Goal: Check status: Check status

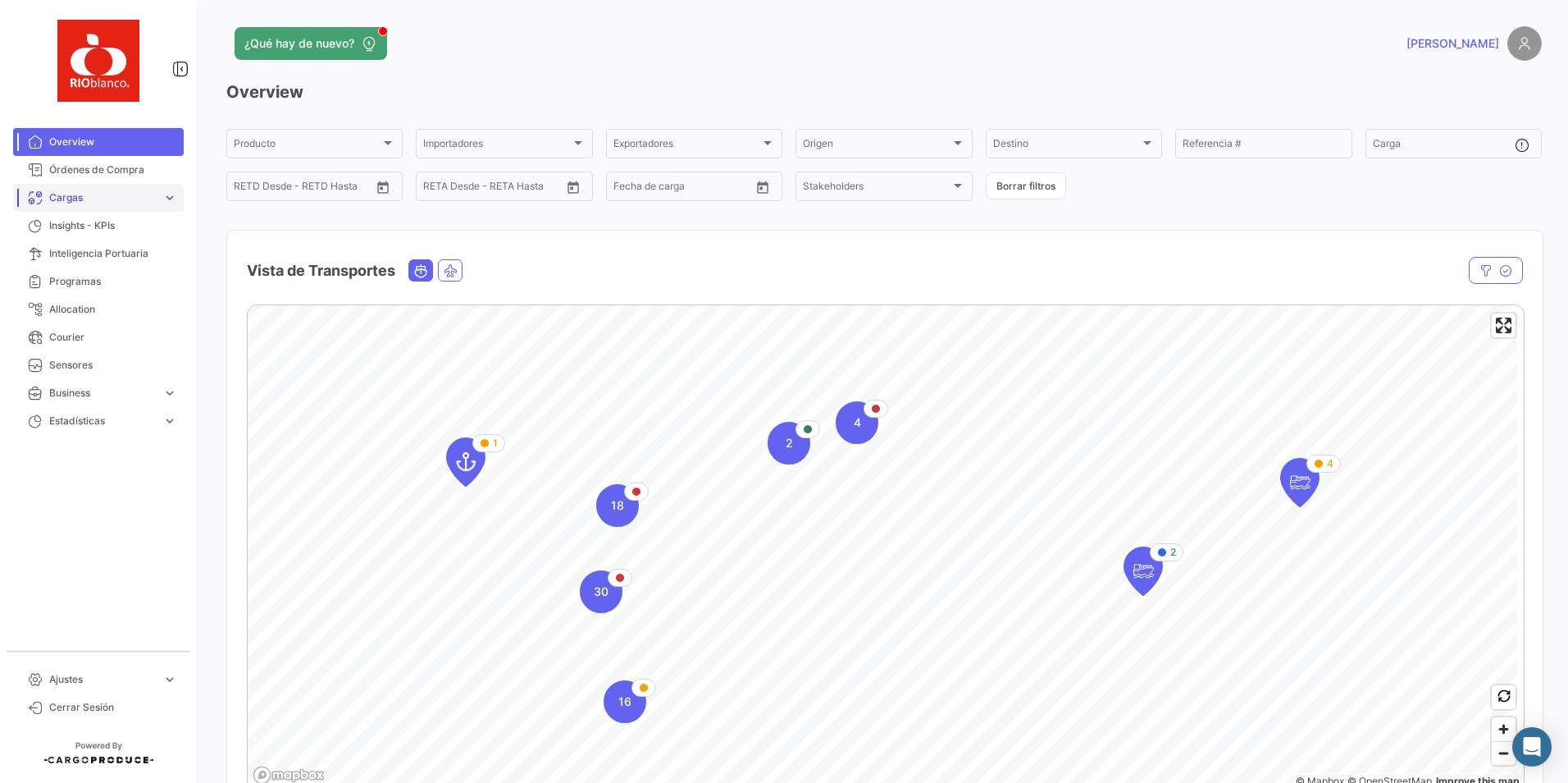
drag, startPoint x: 73, startPoint y: 195, endPoint x: 65, endPoint y: 220, distance: 26.2
click at [73, 195] on span "Cargas" at bounding box center [102, 197] width 107 height 14
click at [93, 252] on span "Cargas Marítimas" at bounding box center [83, 259] width 83 height 14
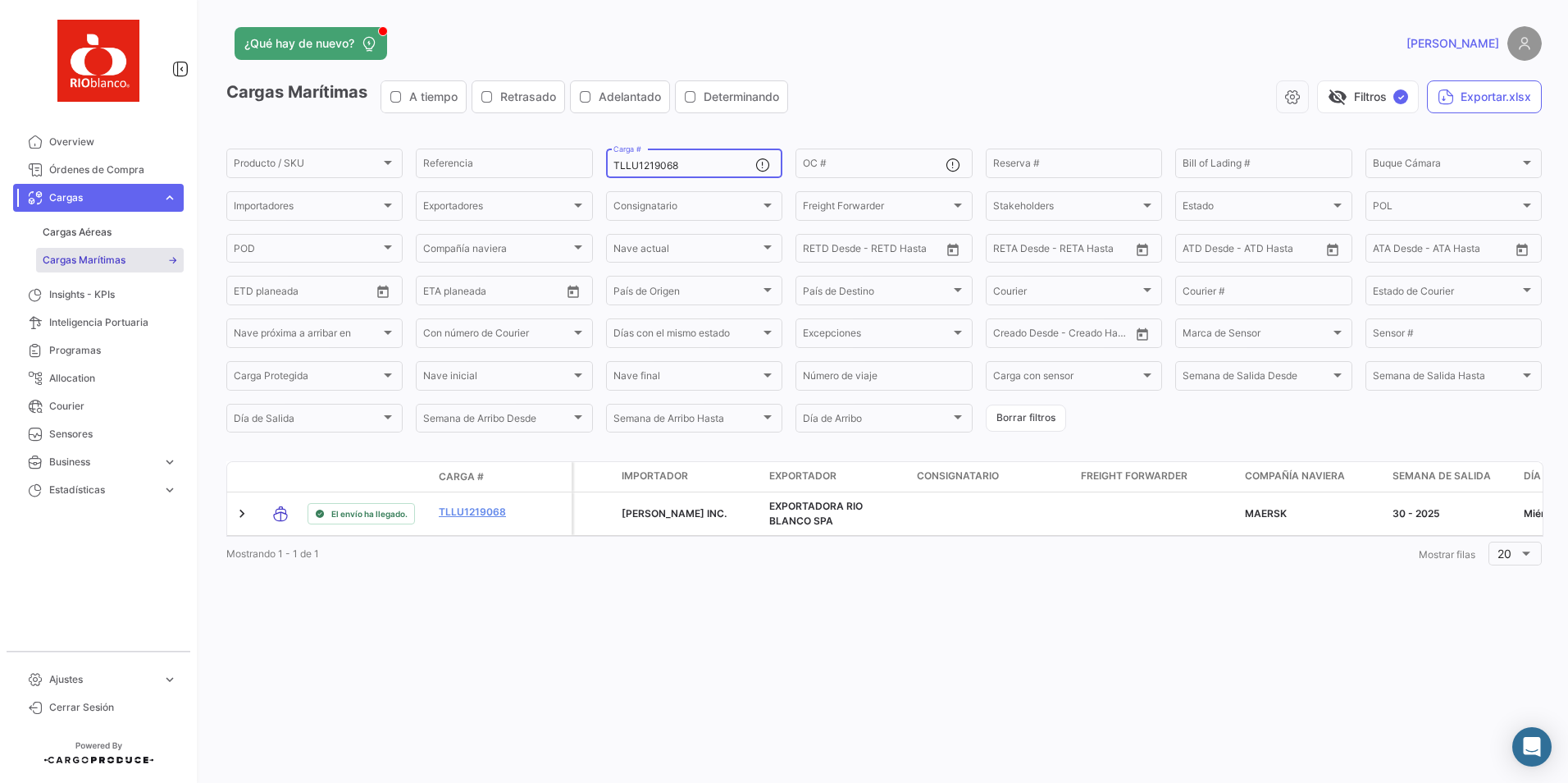
click at [703, 168] on input "TLLU1219068" at bounding box center [684, 166] width 142 height 12
paste input "TNU8457727"
click at [687, 161] on input "TTNU8457727" at bounding box center [684, 166] width 142 height 12
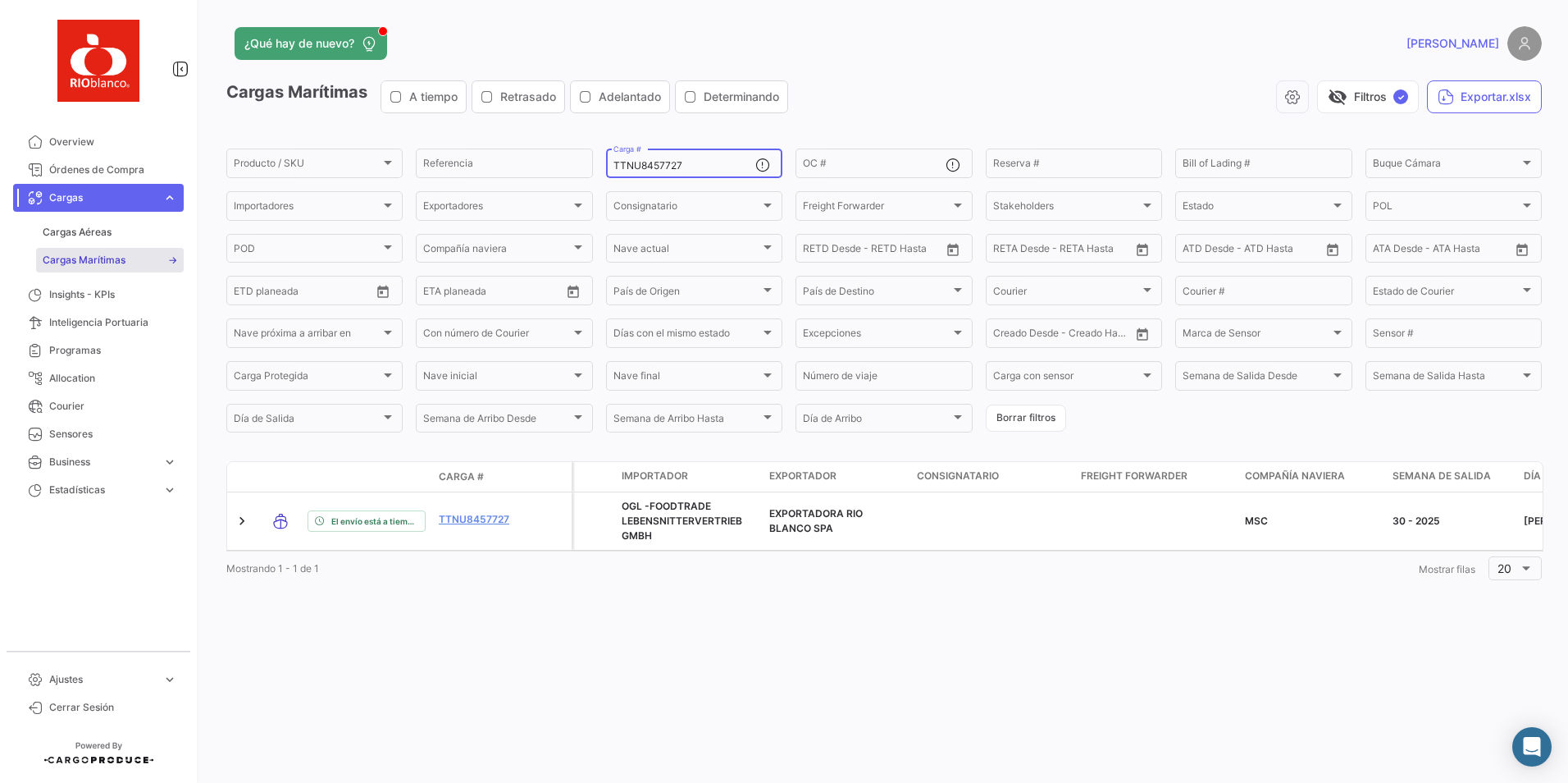
click at [687, 161] on input "TTNU8457727" at bounding box center [684, 166] width 142 height 12
paste input "MNBU4518270"
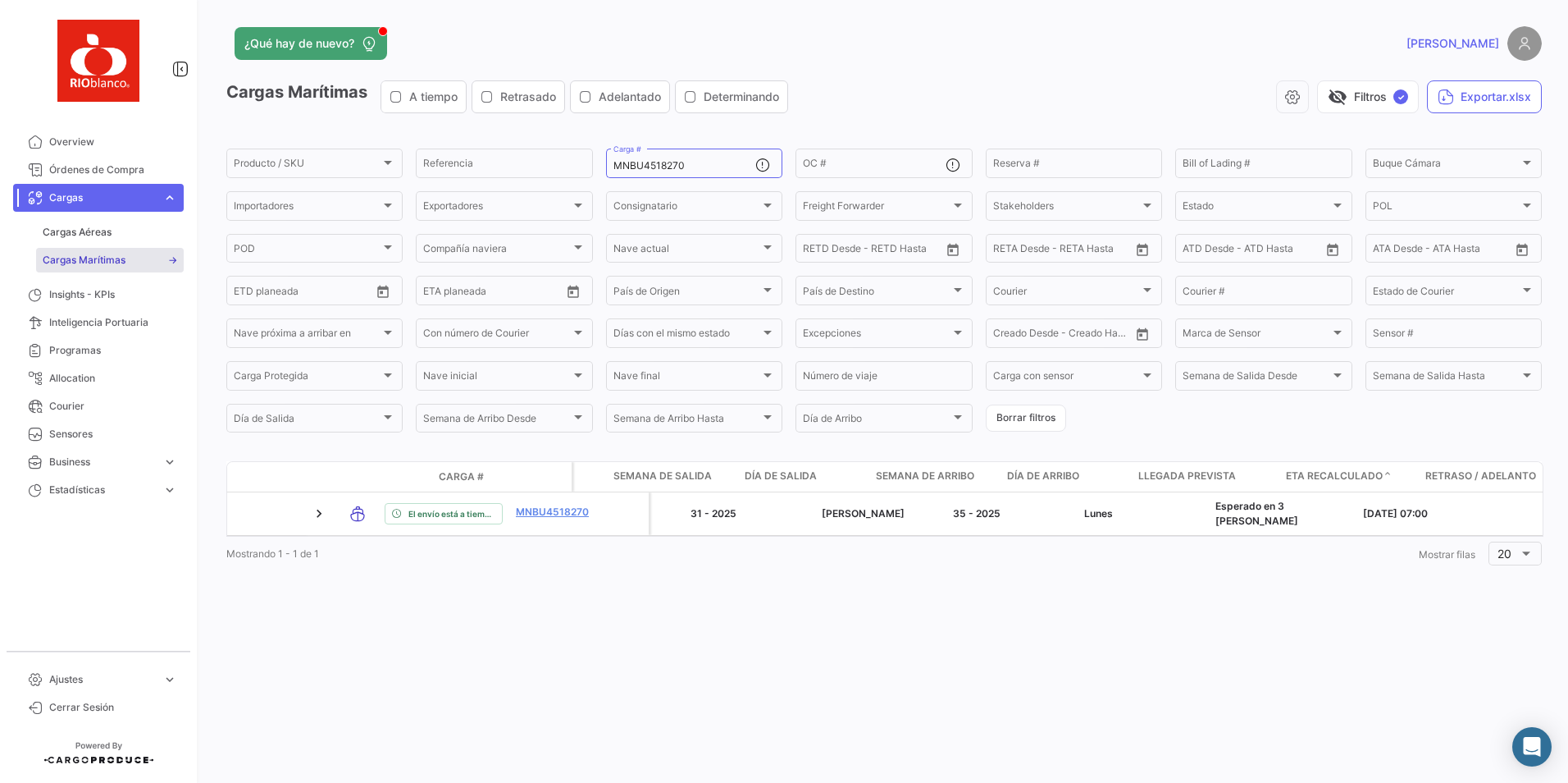
scroll to position [0, 802]
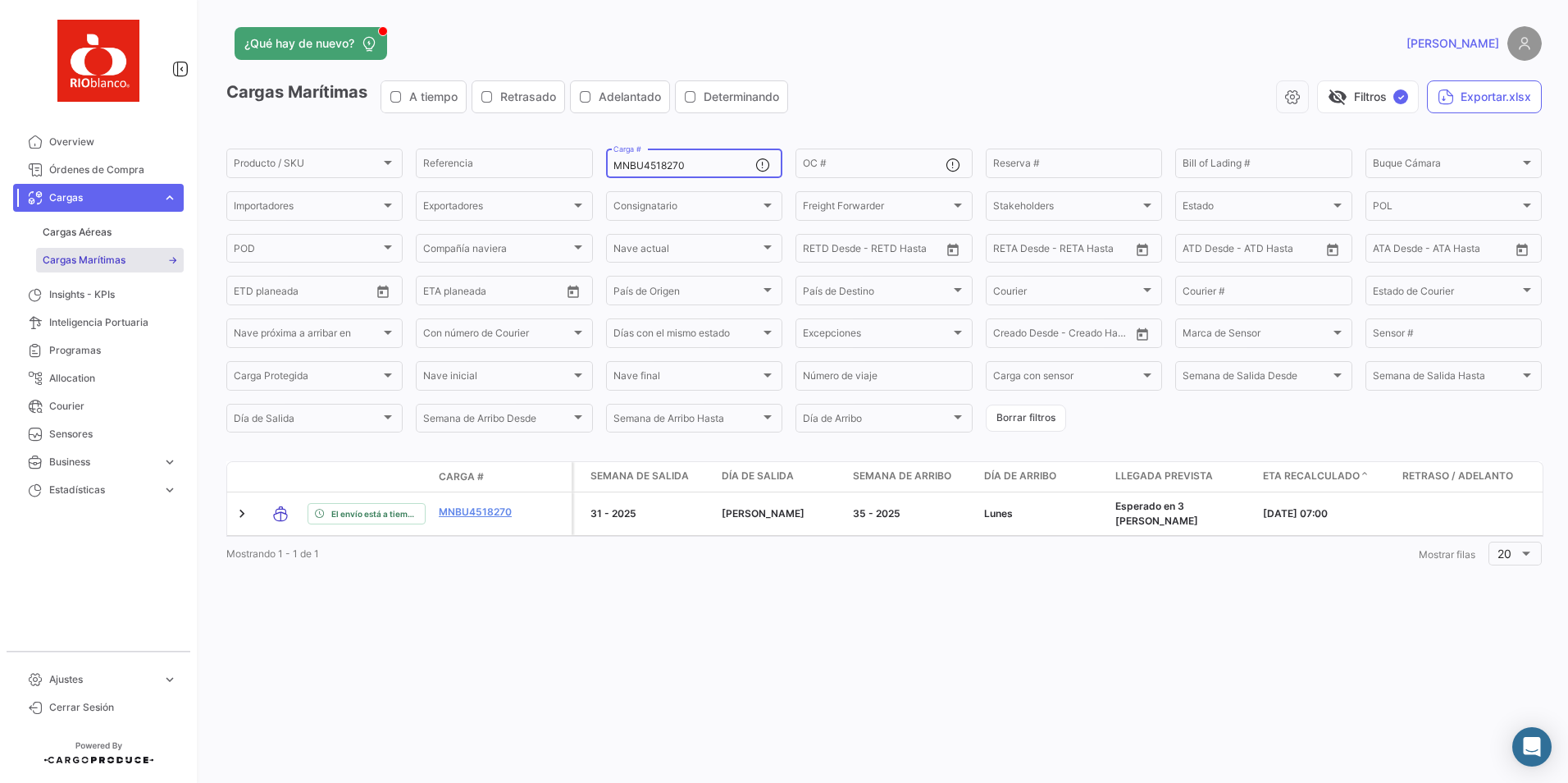
click at [674, 168] on input "MNBU4518270" at bounding box center [684, 166] width 142 height 12
paste input "08272"
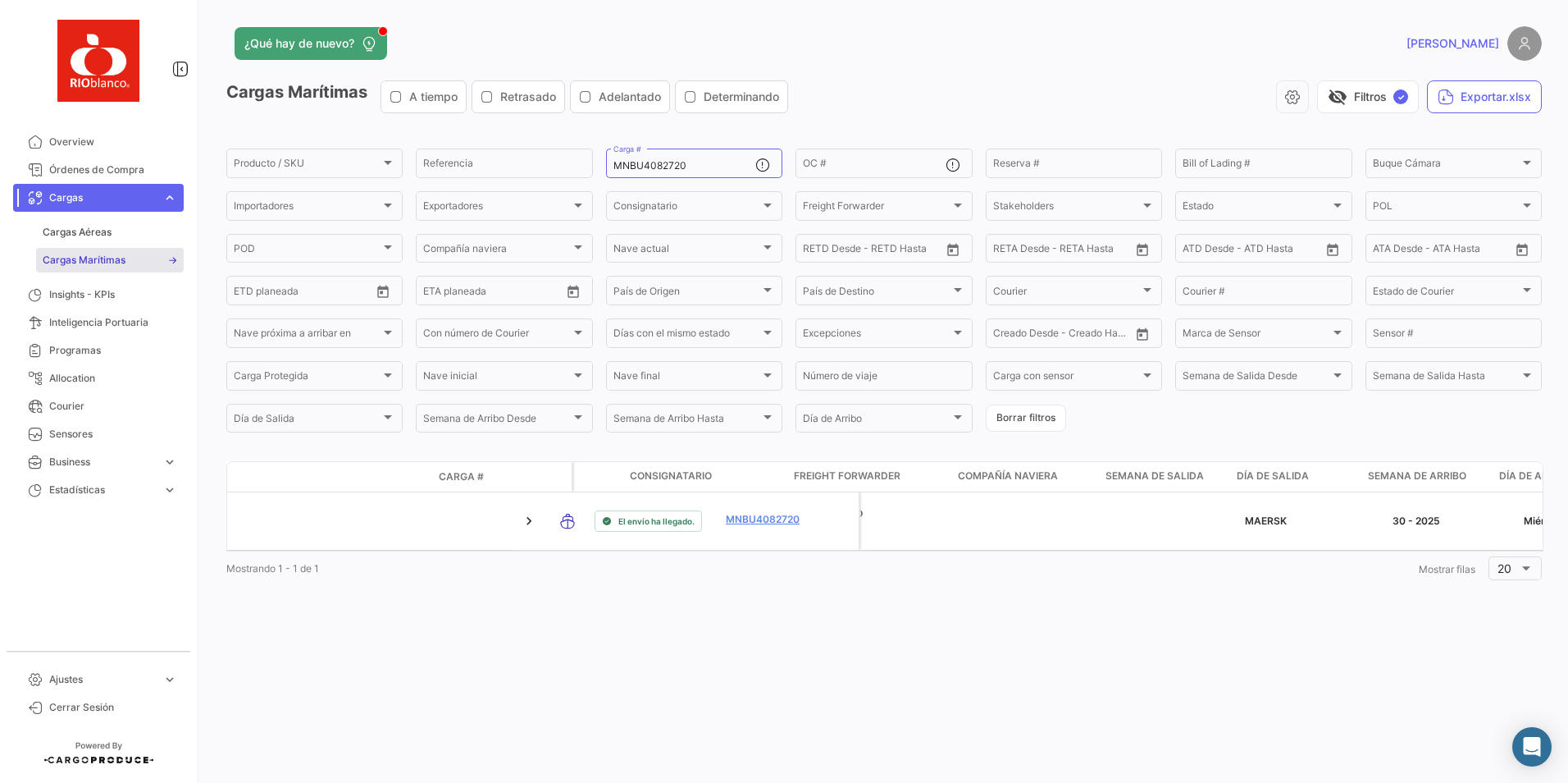
scroll to position [0, 698]
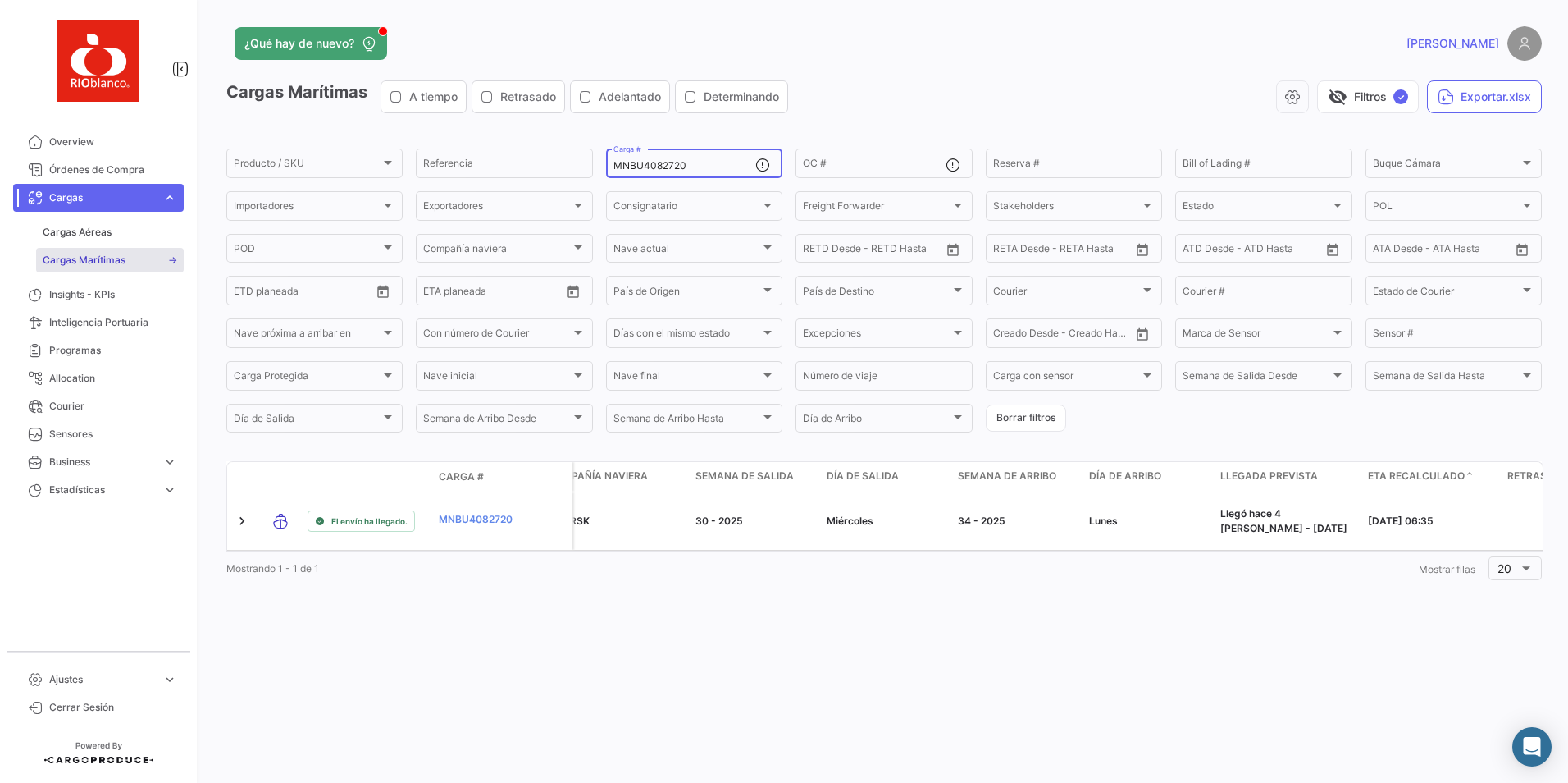
click at [689, 173] on div "MNBU4082720 Carga #" at bounding box center [684, 161] width 142 height 32
click at [691, 166] on input "MNBU4082720" at bounding box center [684, 166] width 142 height 12
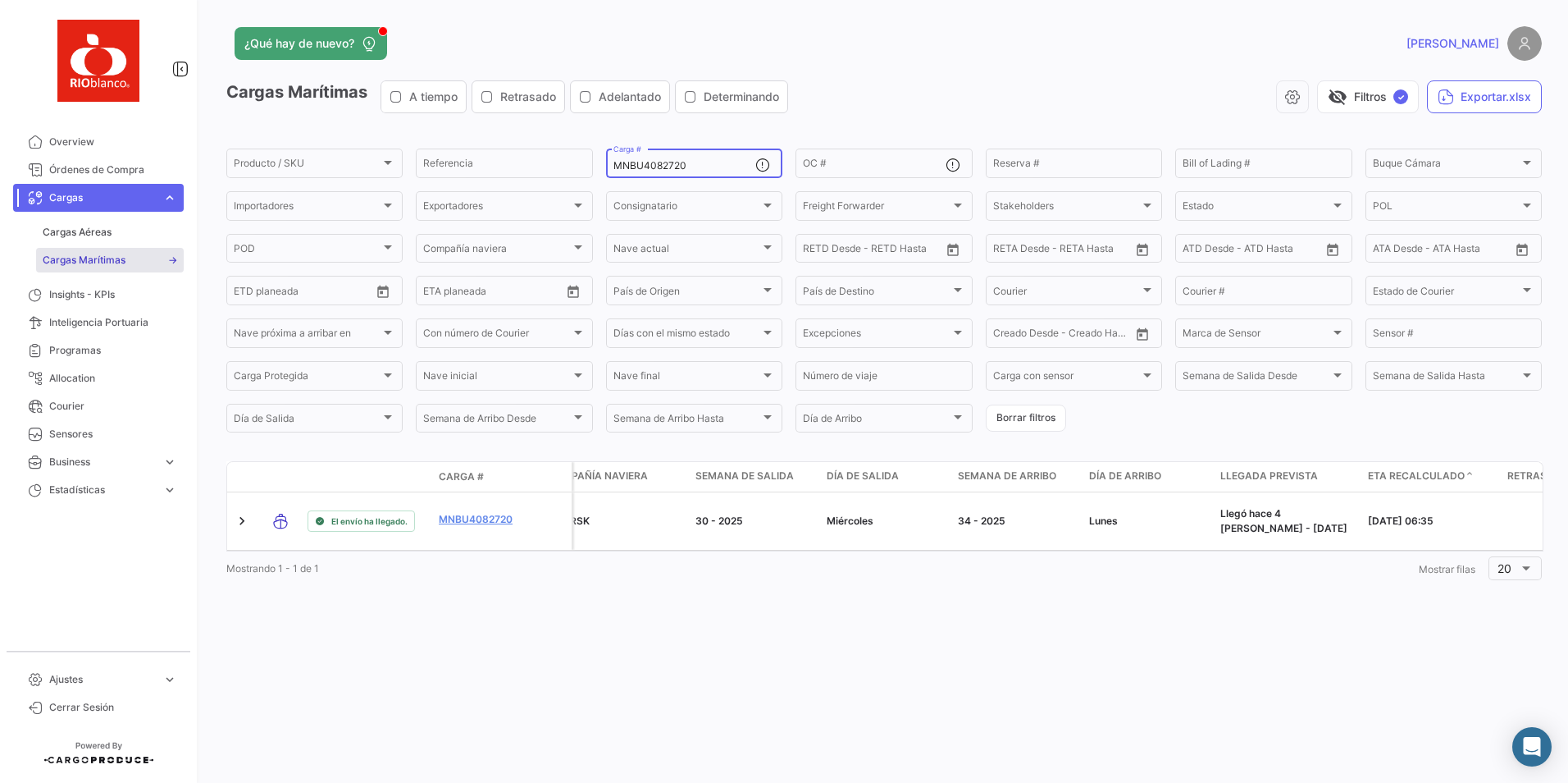
paste input "9025169"
click at [636, 166] on input "MNBU9025169" at bounding box center [684, 166] width 142 height 12
paste input "EDU9625162"
click at [694, 155] on div "MEDU9625162 Carga #" at bounding box center [684, 161] width 142 height 32
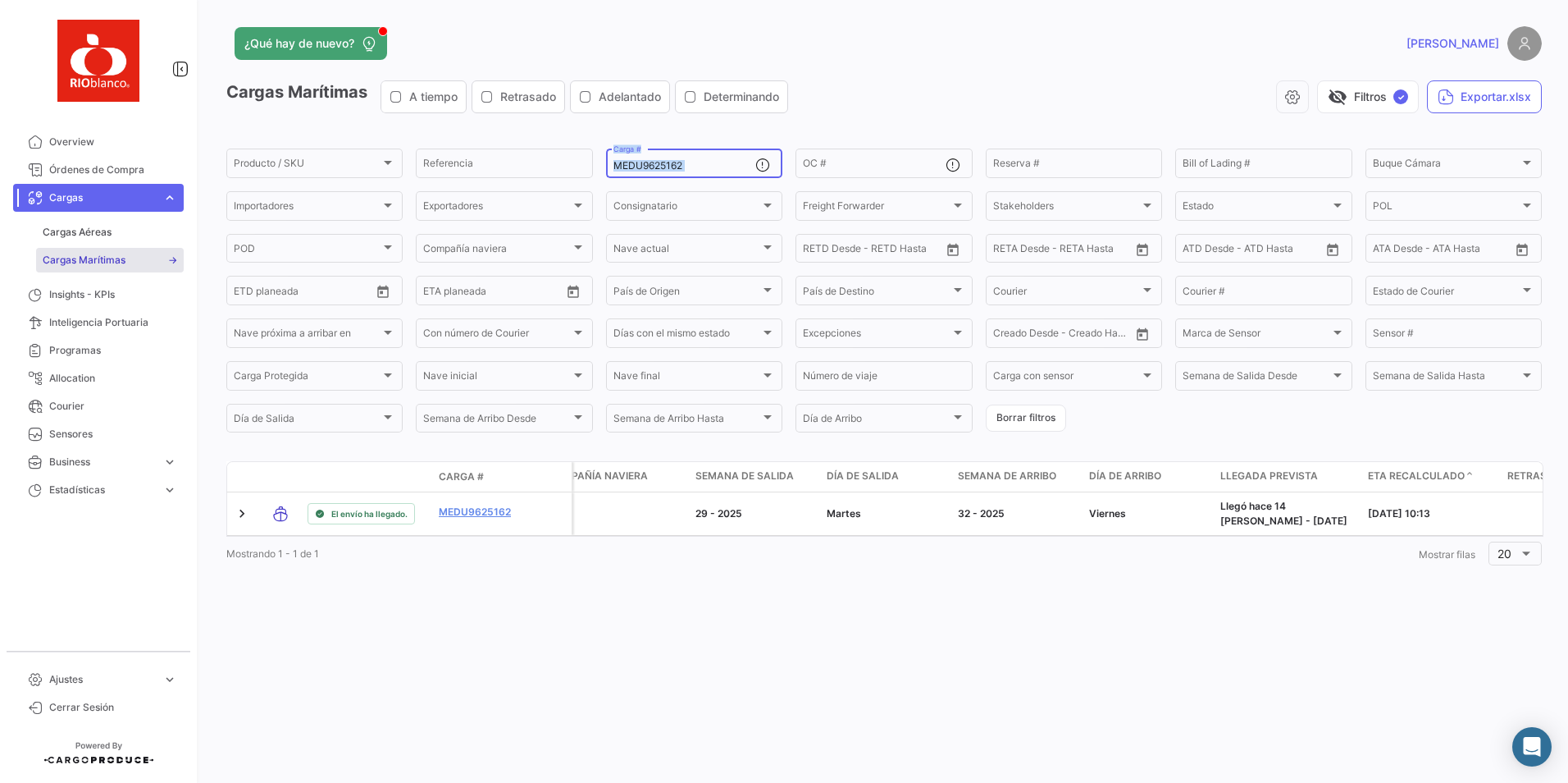
click at [694, 155] on div "MEDU9625162 Carga #" at bounding box center [684, 161] width 142 height 32
click at [688, 161] on input "MEDU9625162" at bounding box center [684, 166] width 142 height 12
click at [686, 162] on input "MEDU9625162" at bounding box center [684, 166] width 142 height 12
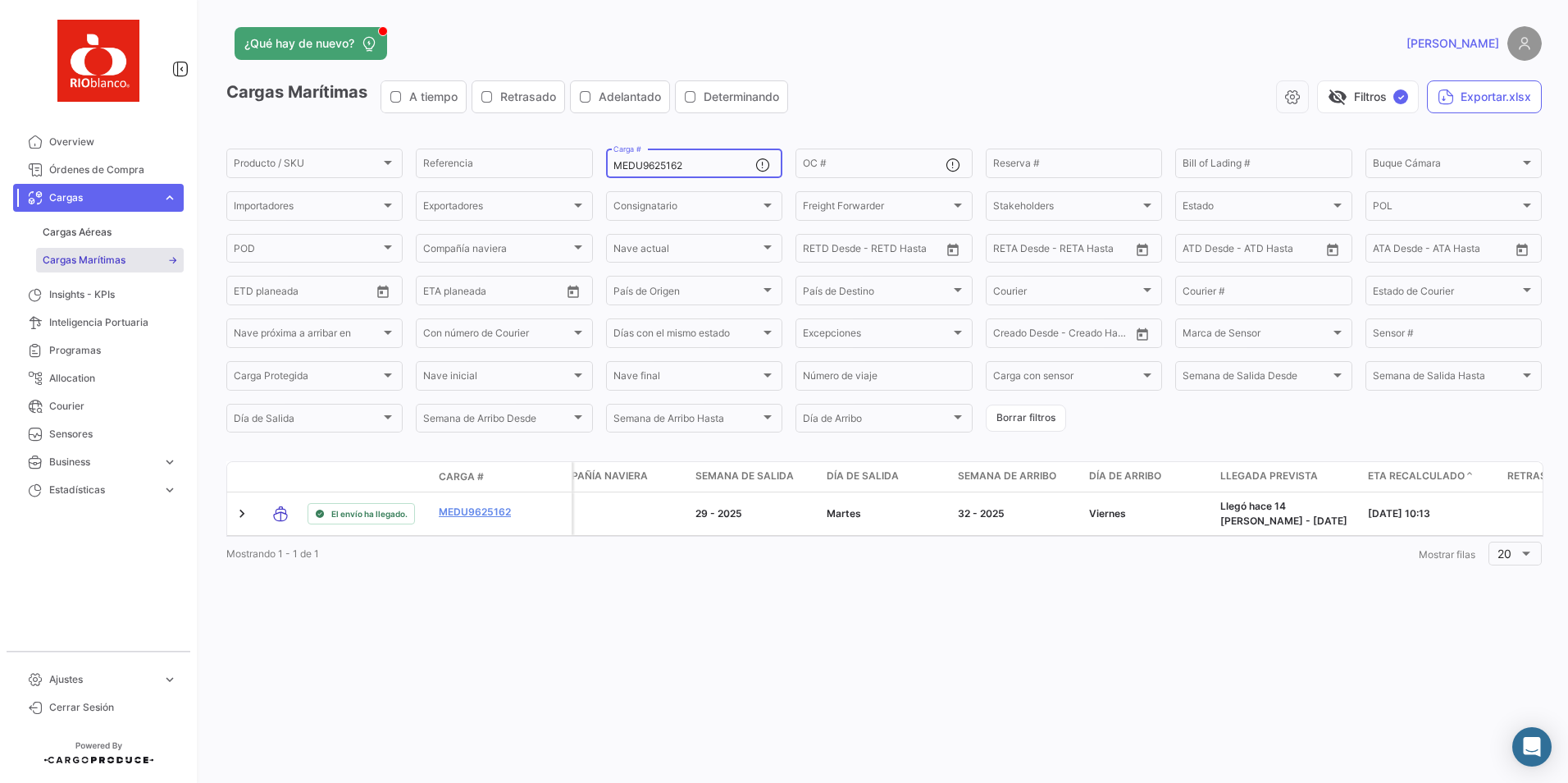
paste input "NBU4133999"
click at [697, 167] on input "MNBU4133999" at bounding box center [684, 166] width 142 height 12
paste input "TTNU8730493"
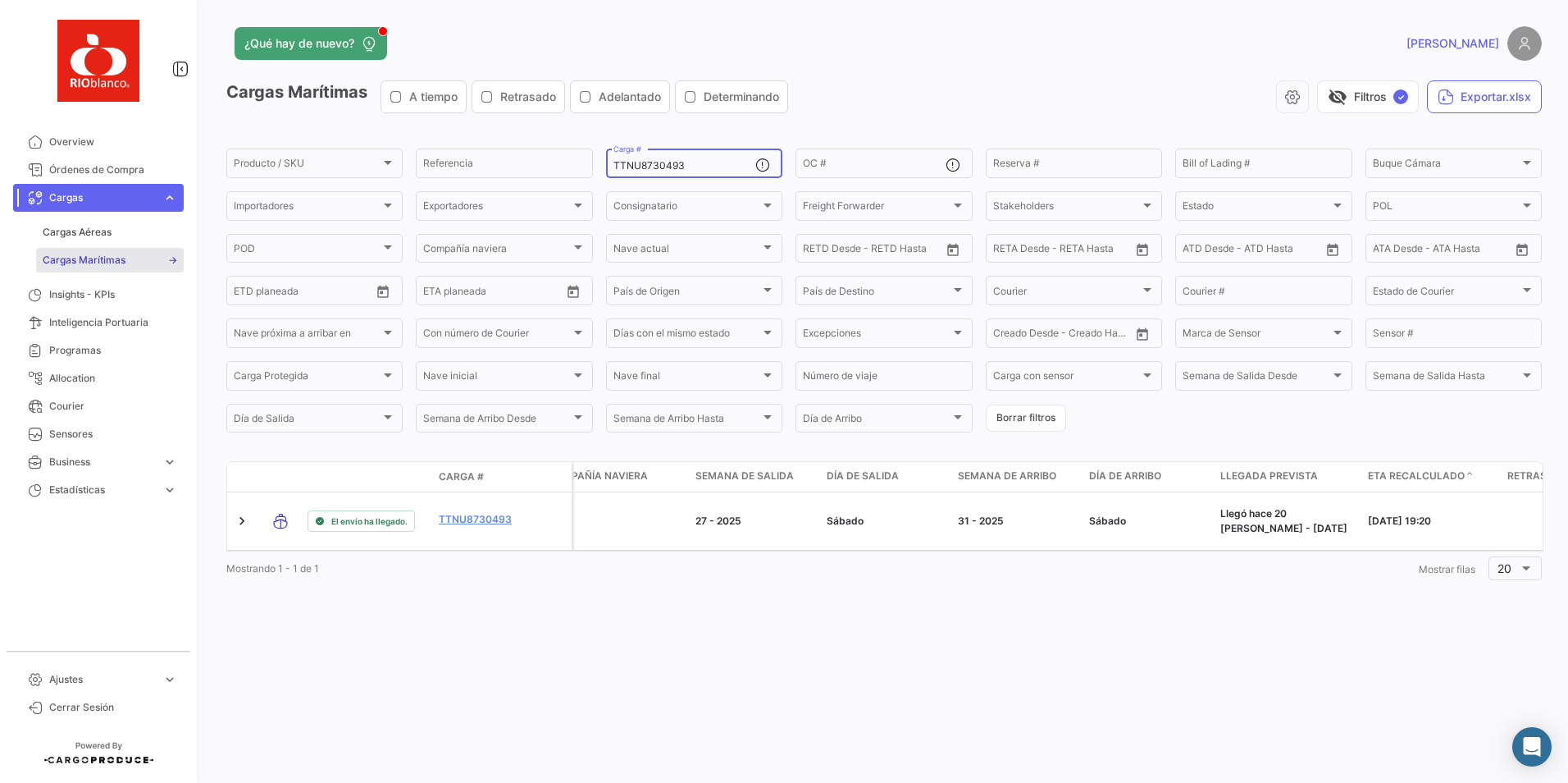
type input "TTNU8730493"
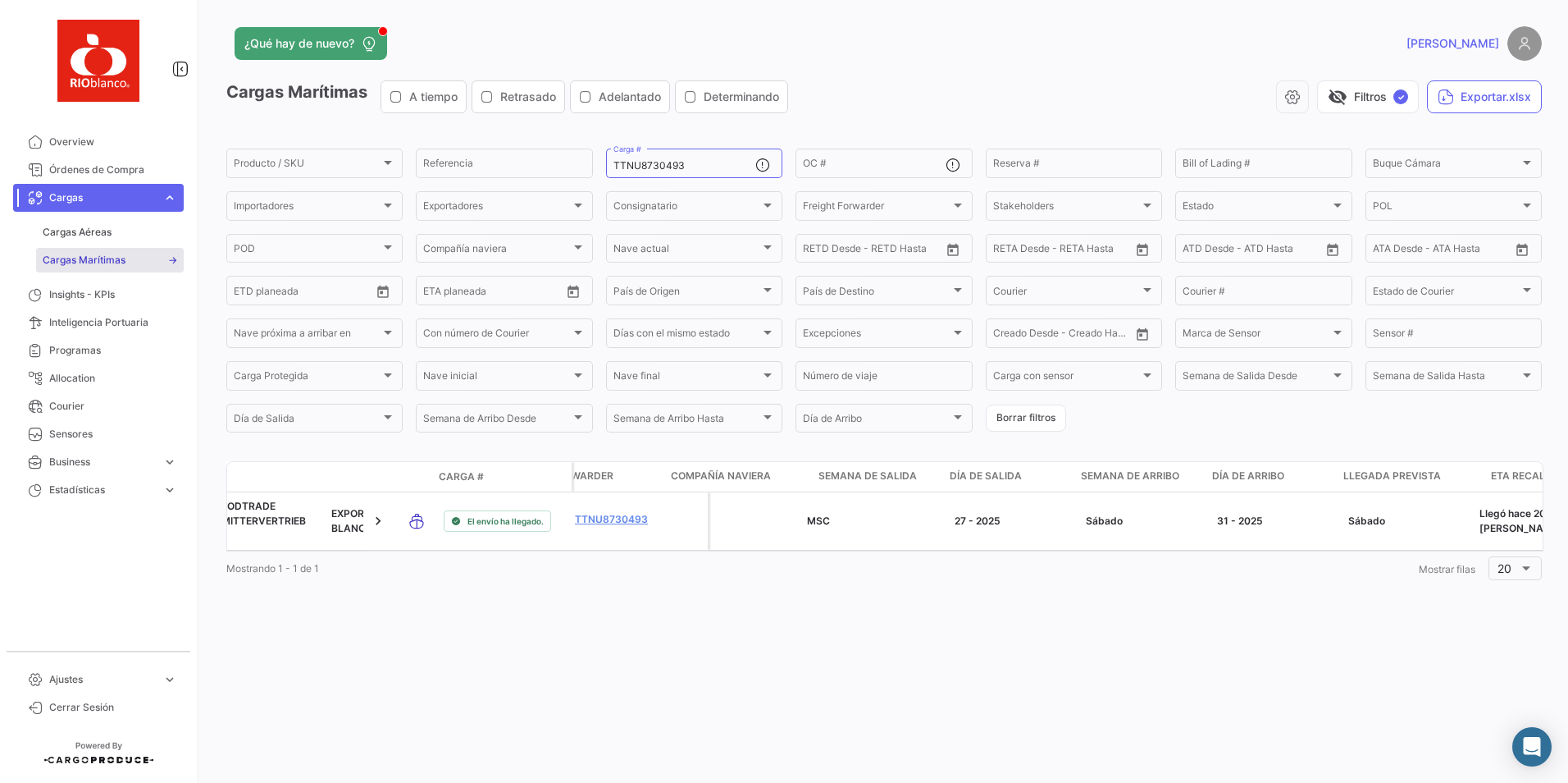
scroll to position [0, 0]
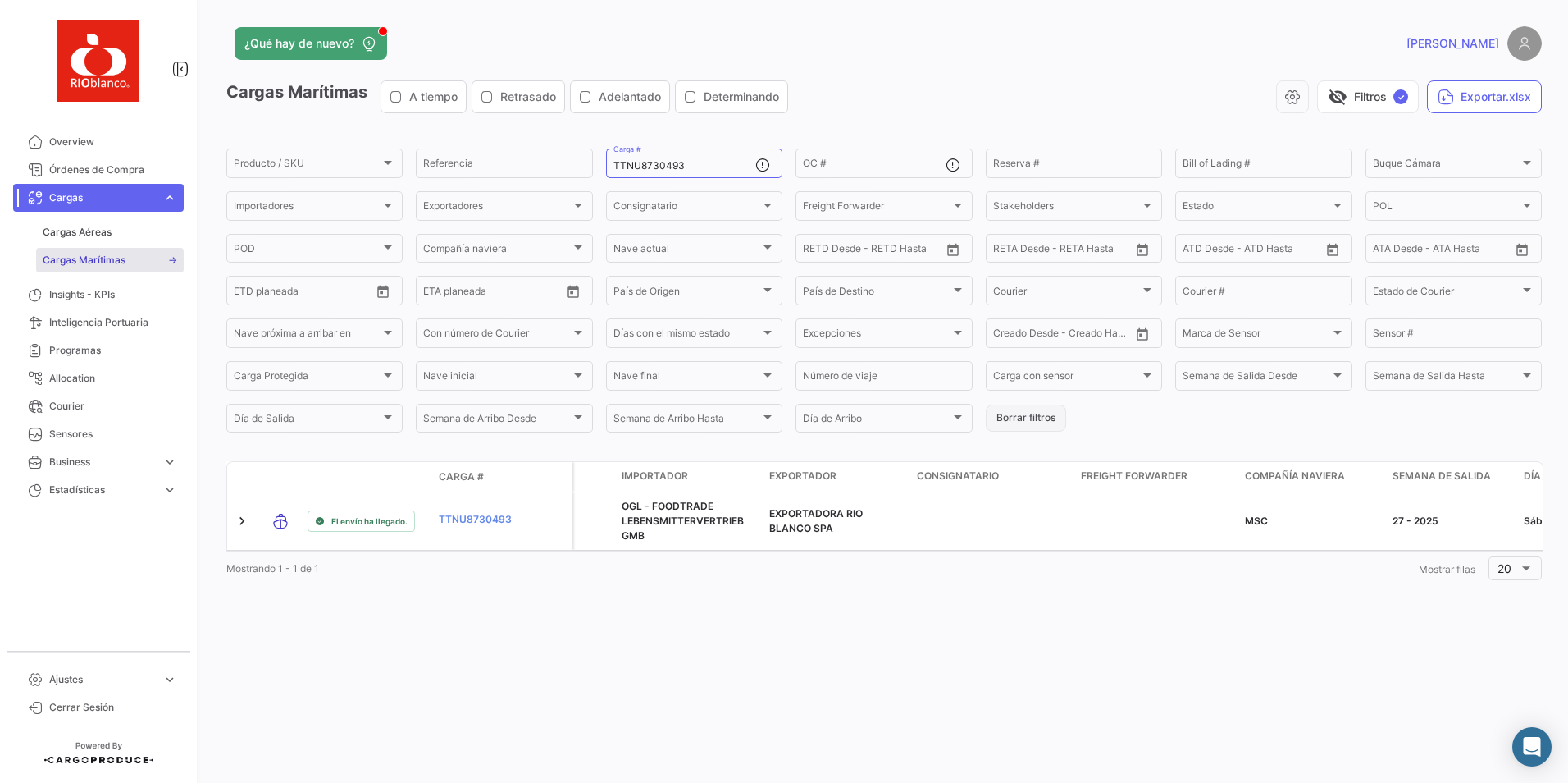
click at [1017, 420] on button "Borrar filtros" at bounding box center [1027, 417] width 81 height 27
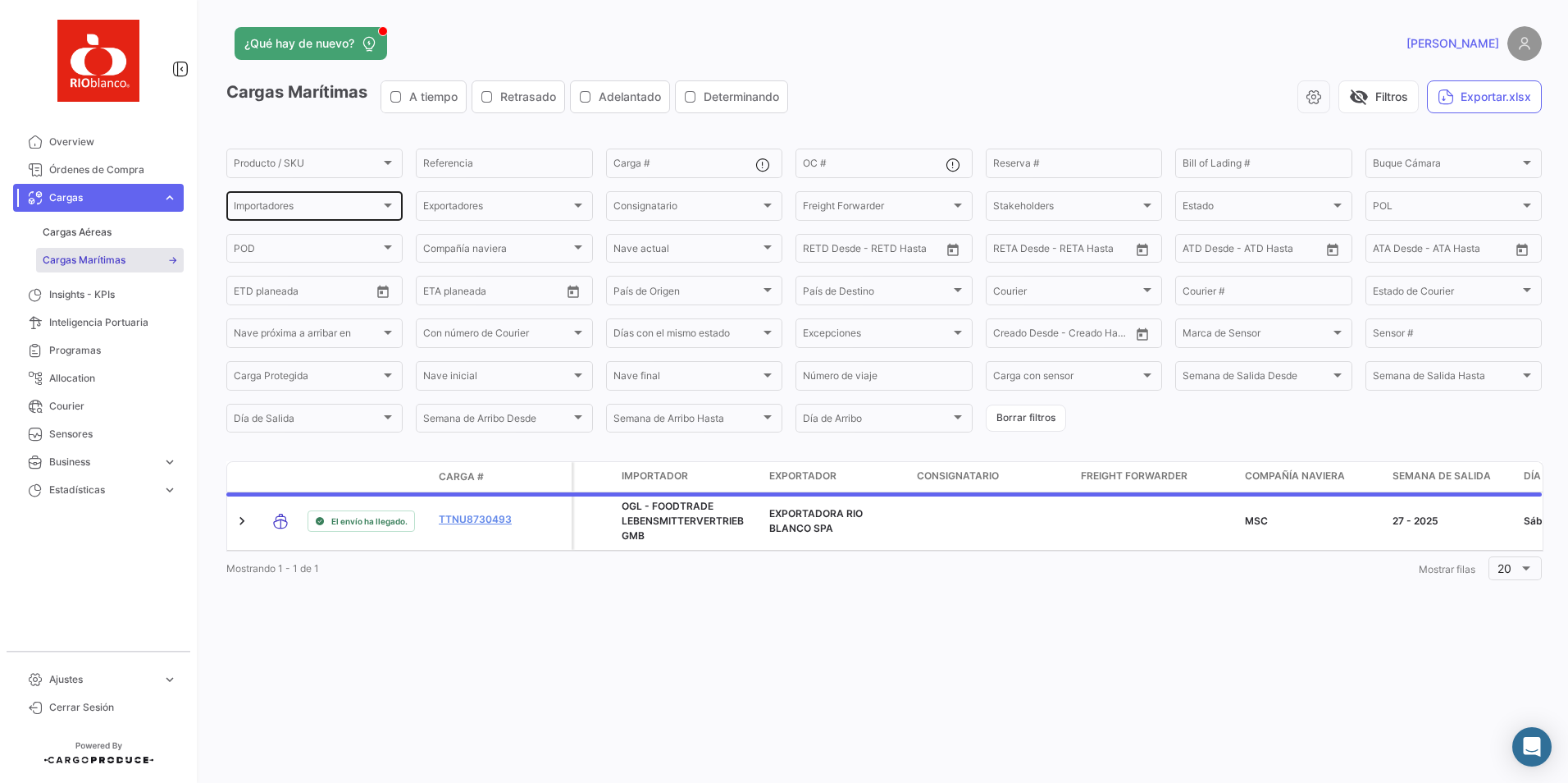
click at [359, 212] on div "Importadores" at bounding box center [307, 208] width 147 height 12
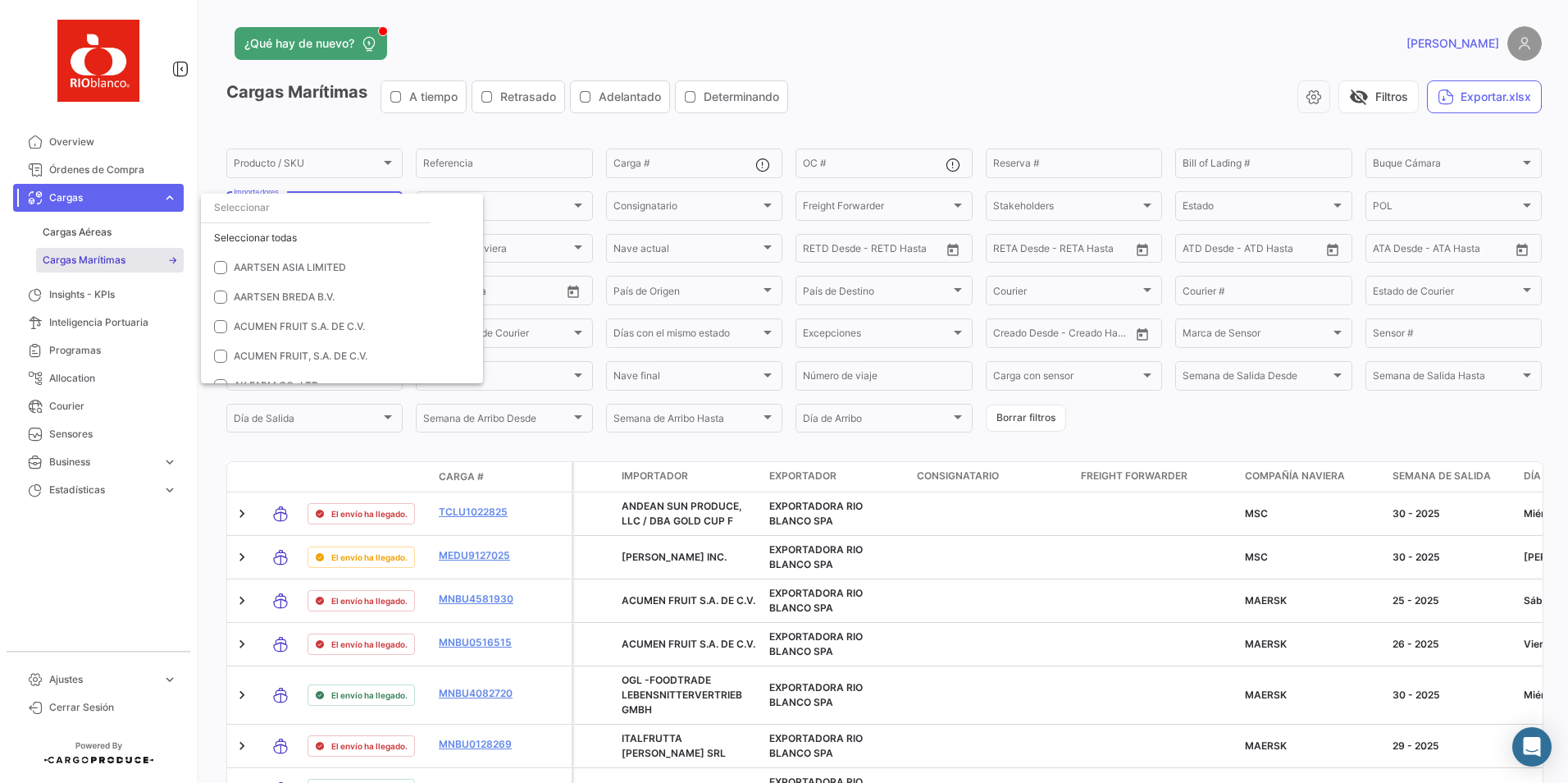
click at [359, 212] on input "dropdown search" at bounding box center [315, 207] width 229 height 30
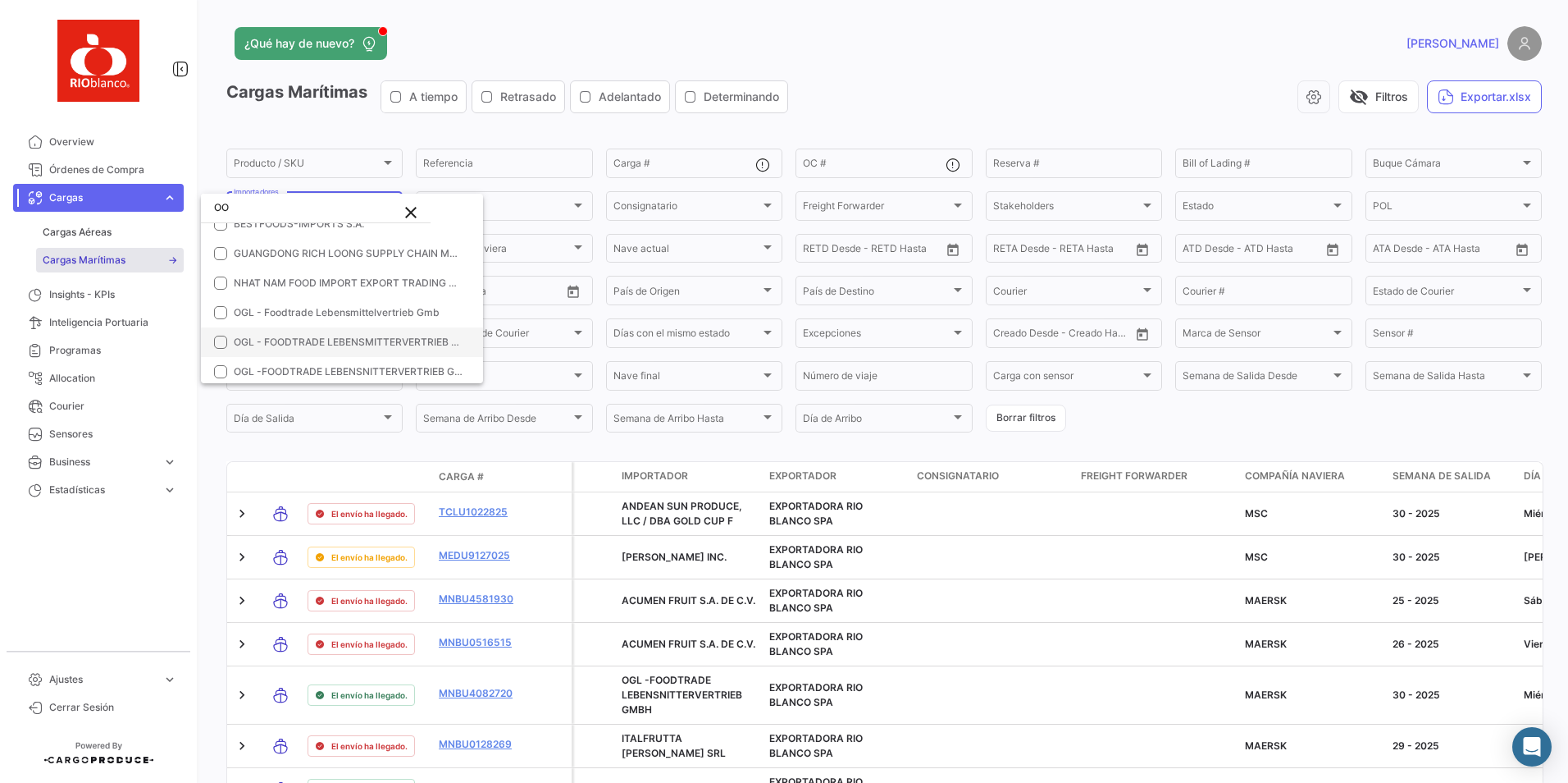
scroll to position [82, 0]
type input "OO"
click at [220, 273] on mat-pseudo-checkbox at bounding box center [221, 274] width 13 height 13
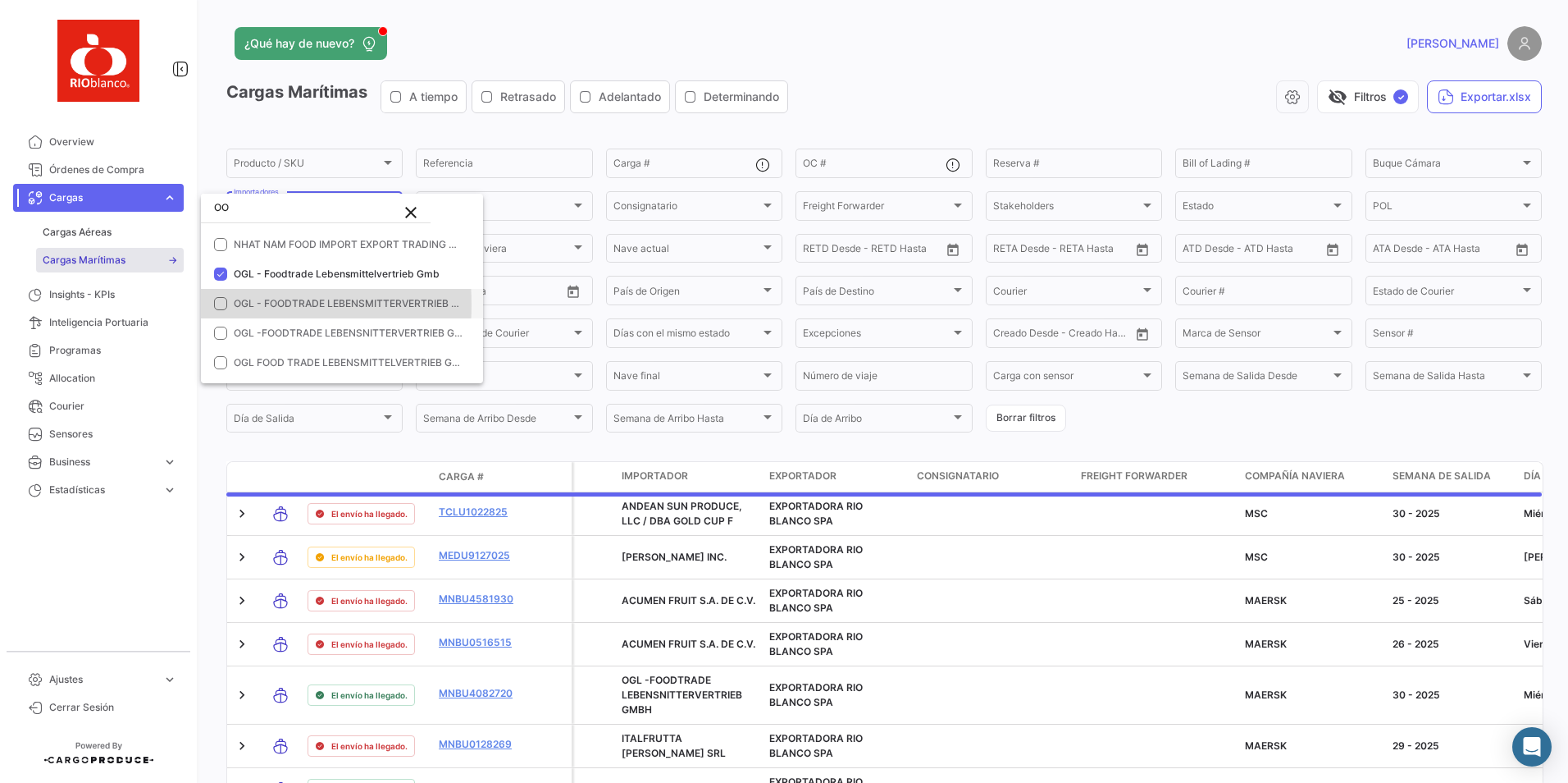
click at [219, 304] on mat-pseudo-checkbox at bounding box center [221, 303] width 13 height 13
drag, startPoint x: 216, startPoint y: 324, endPoint x: 218, endPoint y: 337, distance: 13.2
click at [216, 325] on mat-option "OGL -FOODTRADE LEBENSNITTERVERTRIEB GMBH" at bounding box center [342, 333] width 282 height 30
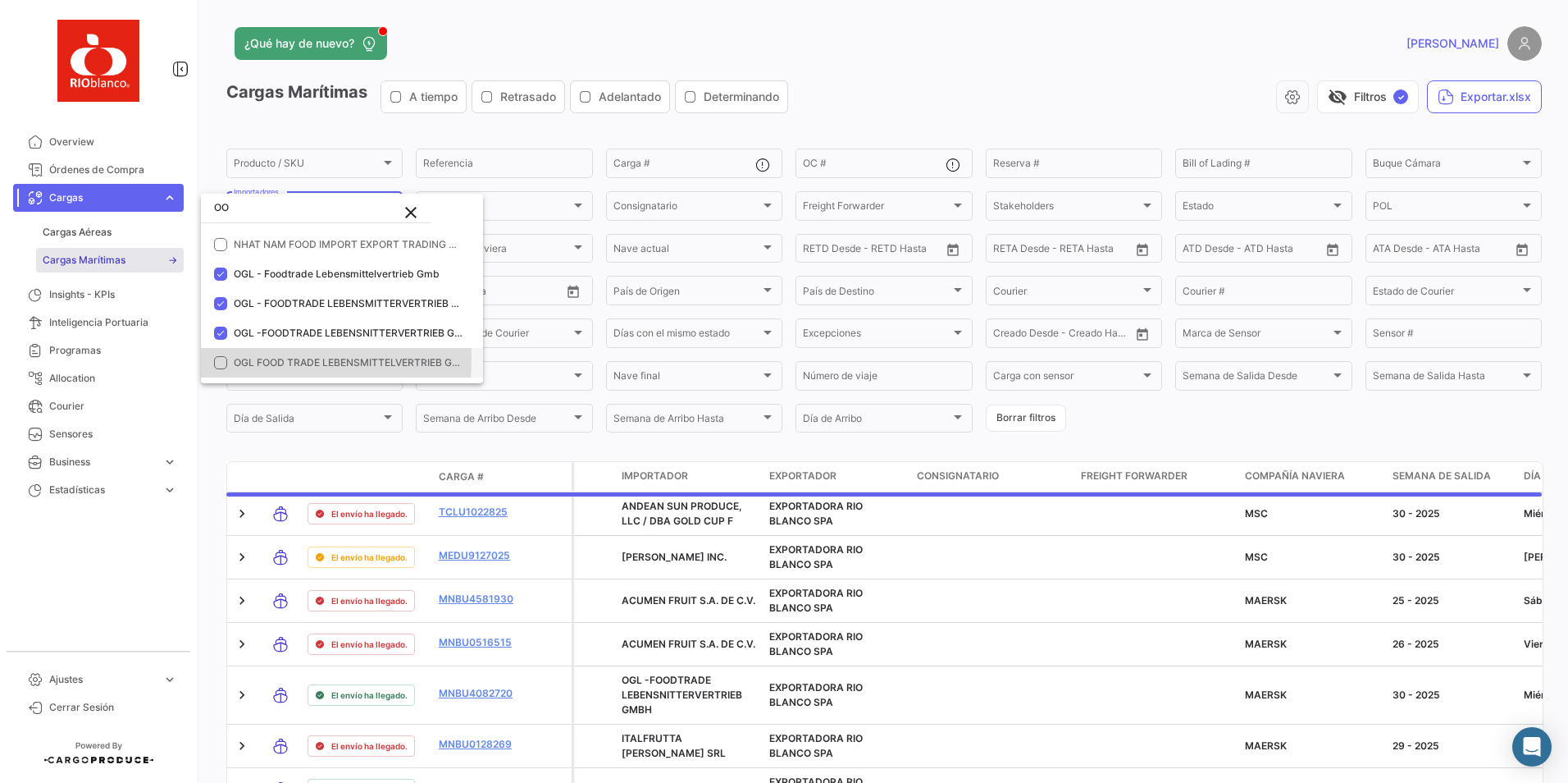
click at [221, 359] on mat-pseudo-checkbox at bounding box center [221, 363] width 13 height 13
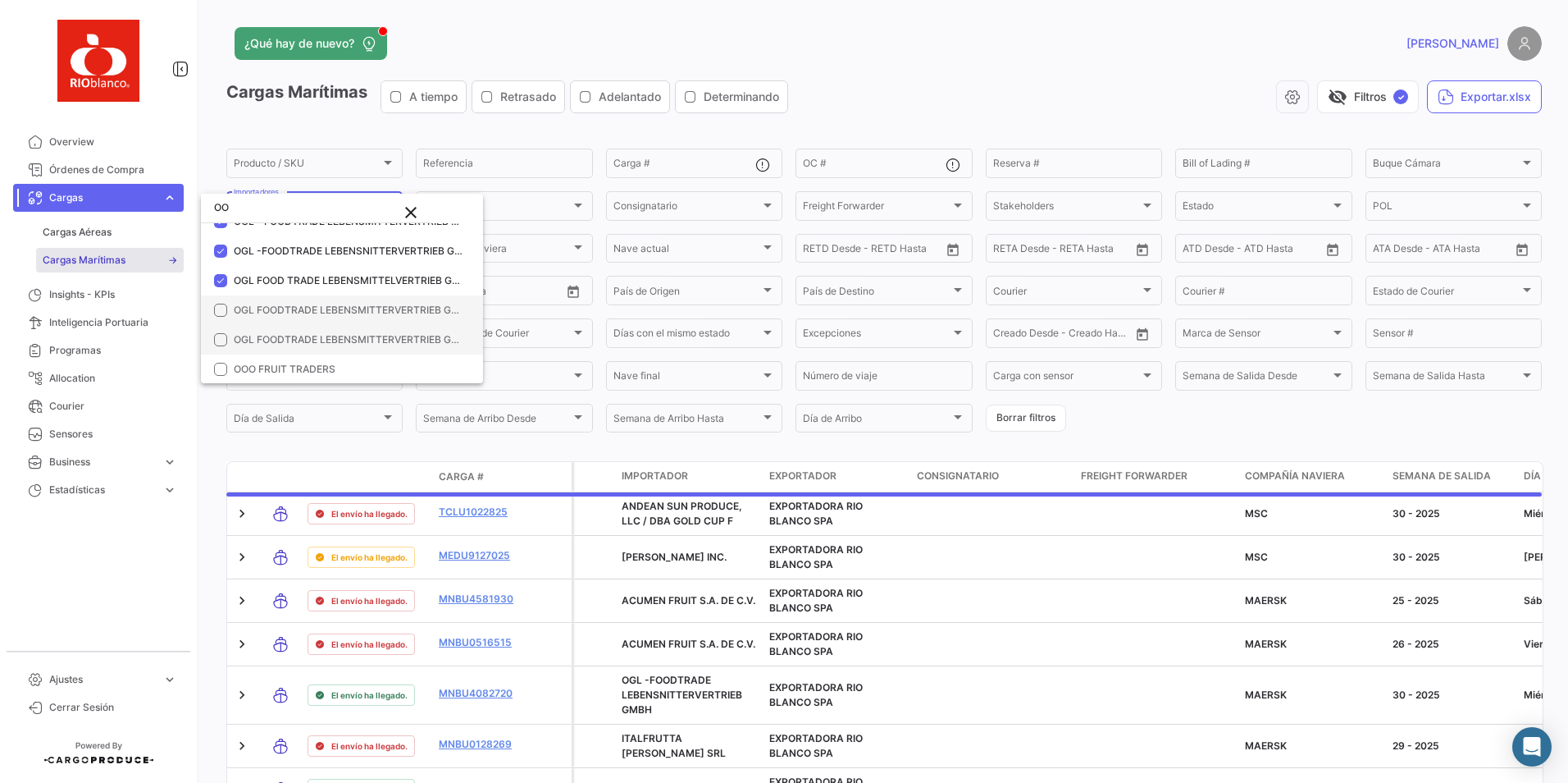
drag, startPoint x: 226, startPoint y: 316, endPoint x: 219, endPoint y: 331, distance: 16.6
click at [225, 318] on mat-option "OGL FOODTRADE LEBENSMITTERVERTRIEB GMB" at bounding box center [342, 310] width 282 height 30
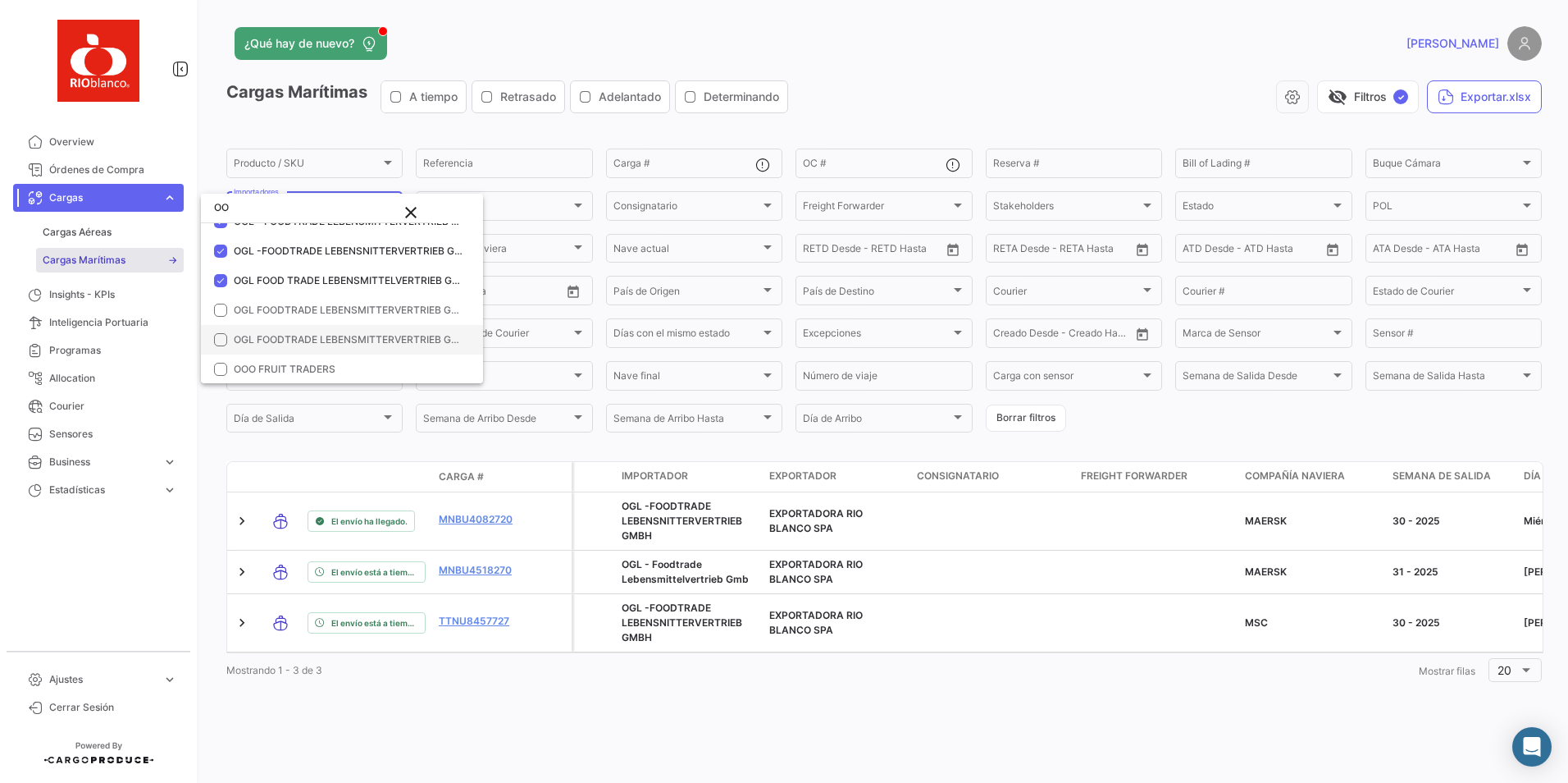
drag, startPoint x: 217, startPoint y: 339, endPoint x: 219, endPoint y: 347, distance: 8.2
click at [217, 341] on mat-pseudo-checkbox at bounding box center [221, 340] width 13 height 13
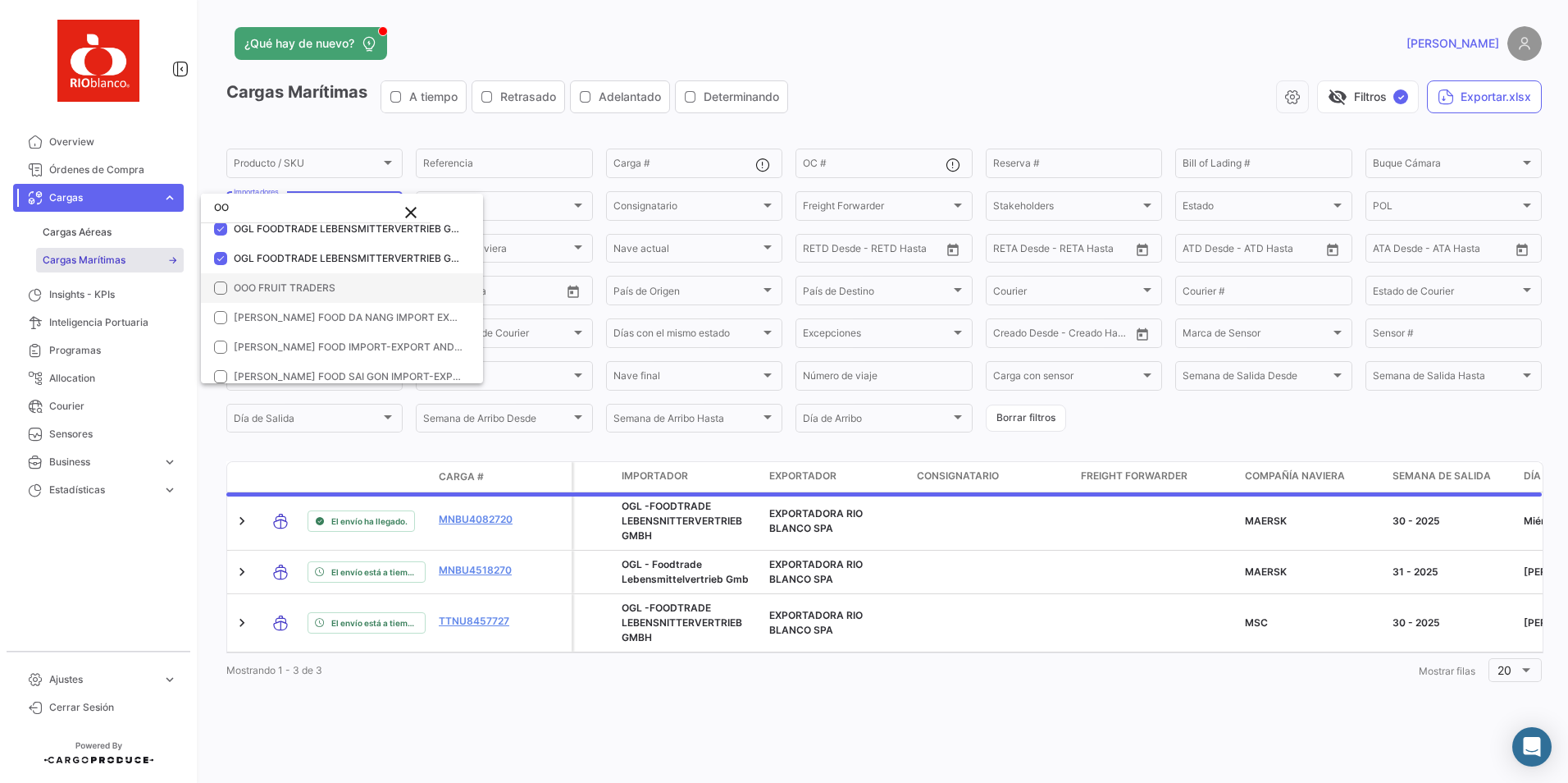
scroll to position [246, 0]
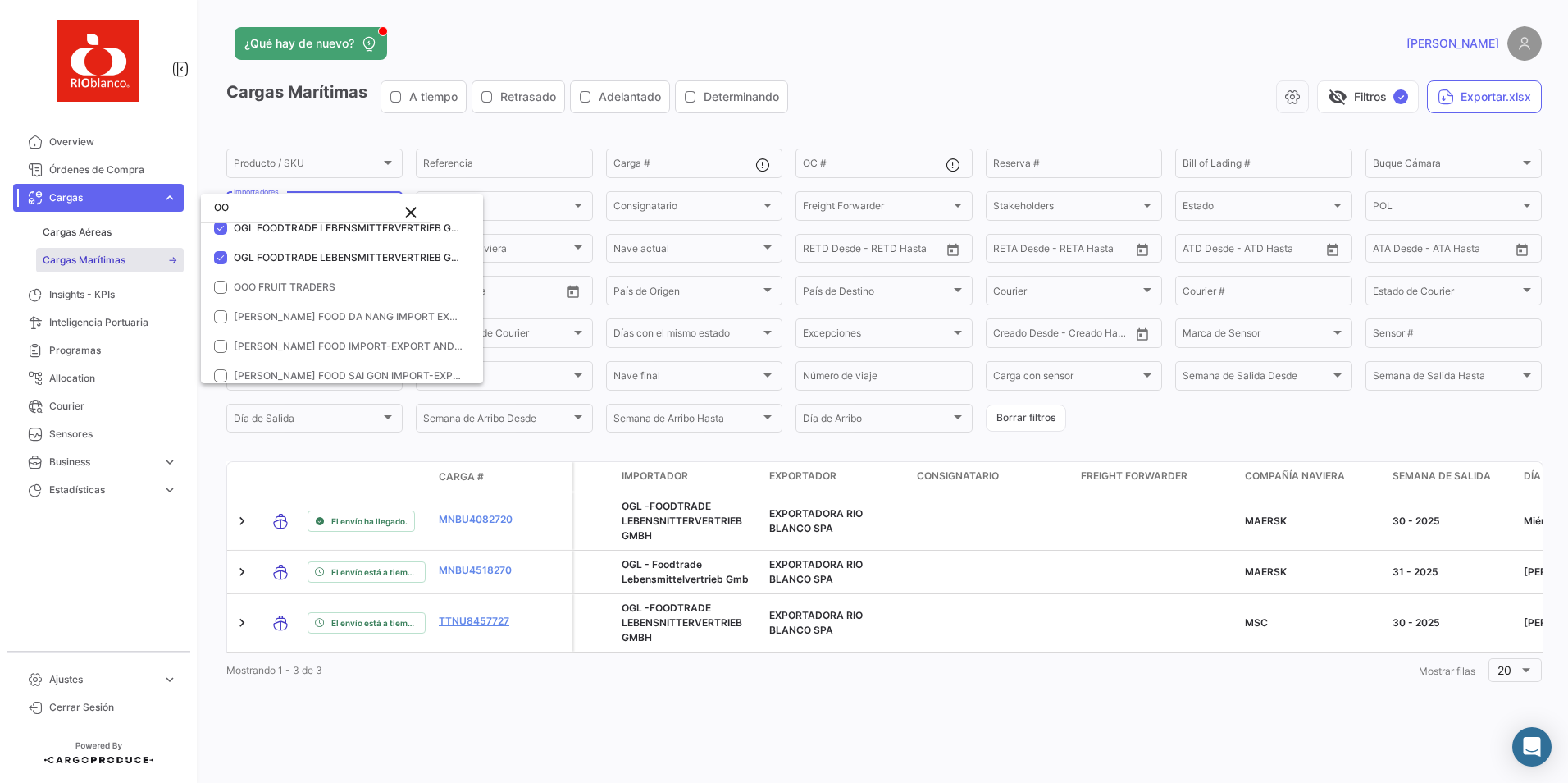
click at [1176, 435] on div at bounding box center [784, 392] width 1568 height 783
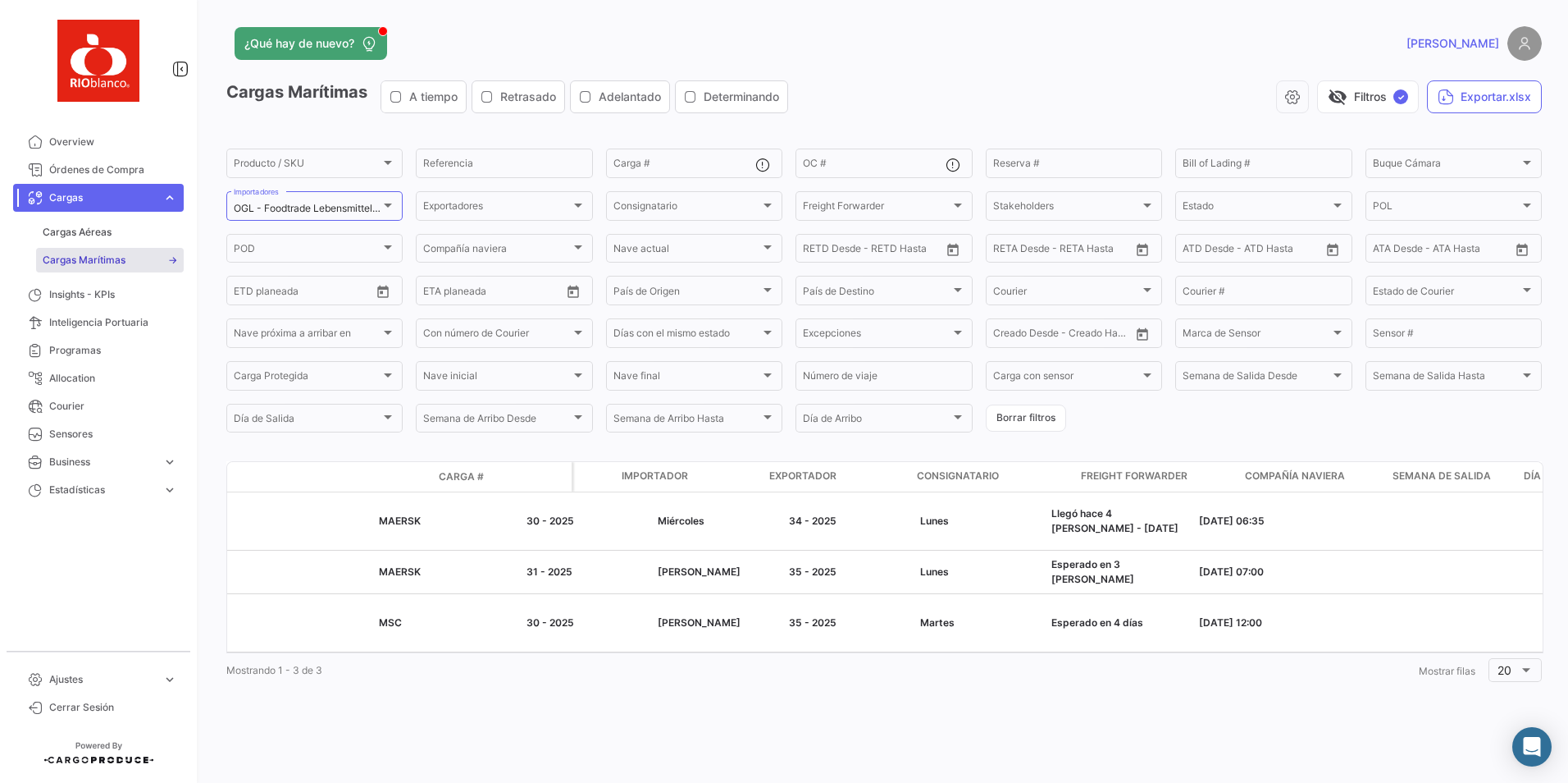
scroll to position [0, 0]
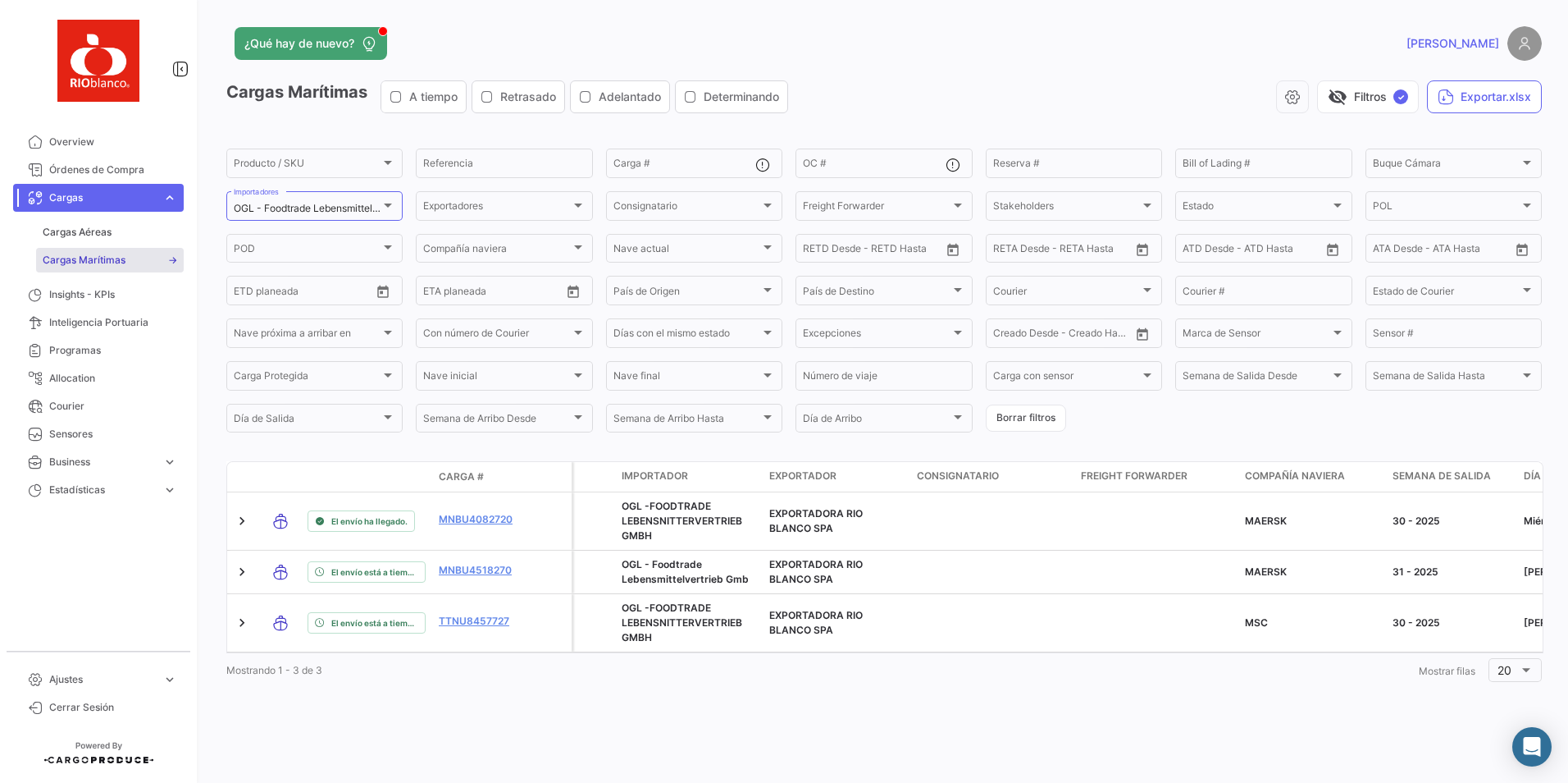
drag, startPoint x: 1010, startPoint y: 416, endPoint x: 811, endPoint y: 311, distance: 225.0
click at [1010, 416] on button "Borrar filtros" at bounding box center [1027, 417] width 81 height 27
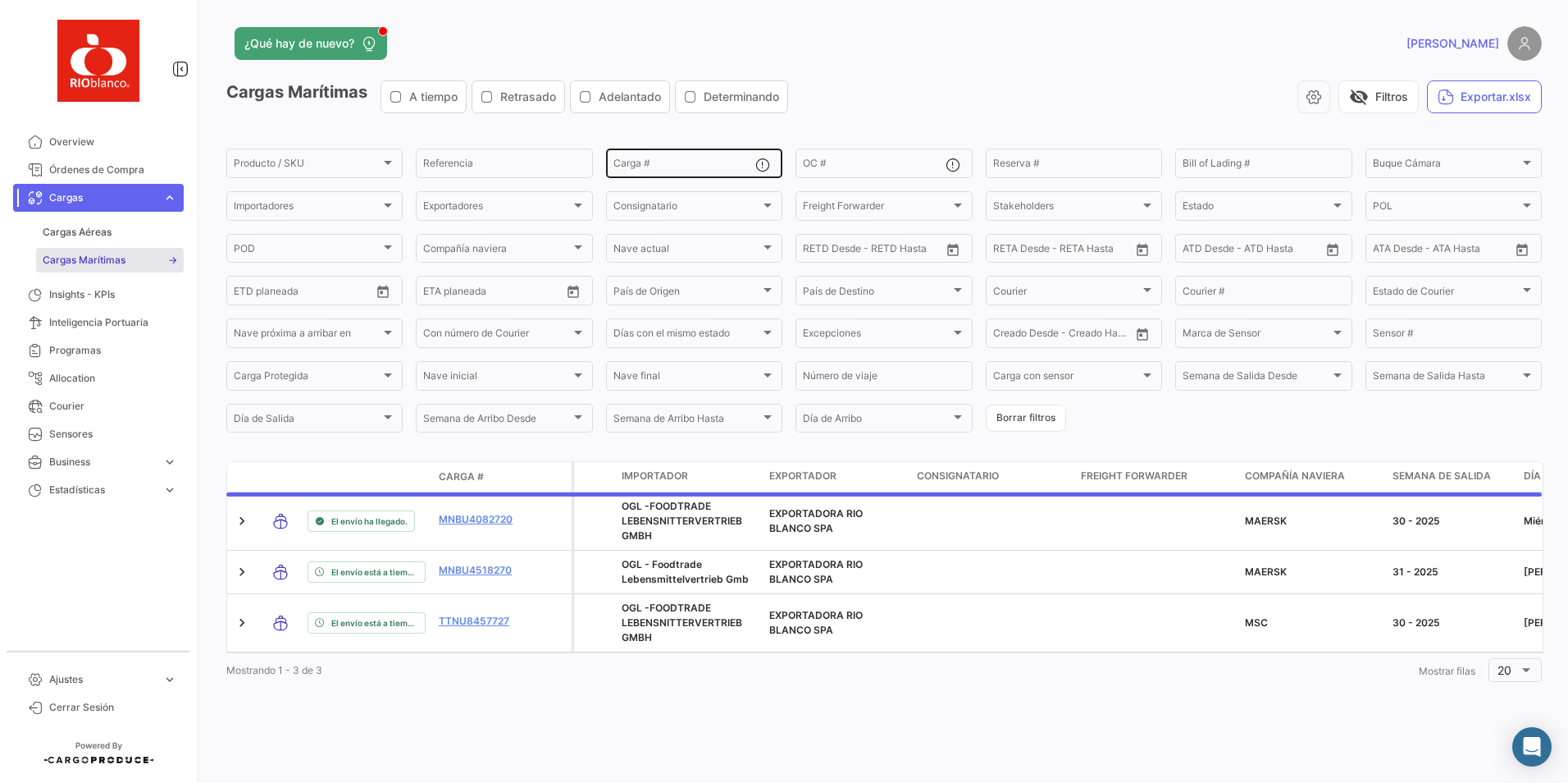
click at [706, 161] on input "Carga #" at bounding box center [684, 166] width 142 height 12
paste input "MNBU3410445"
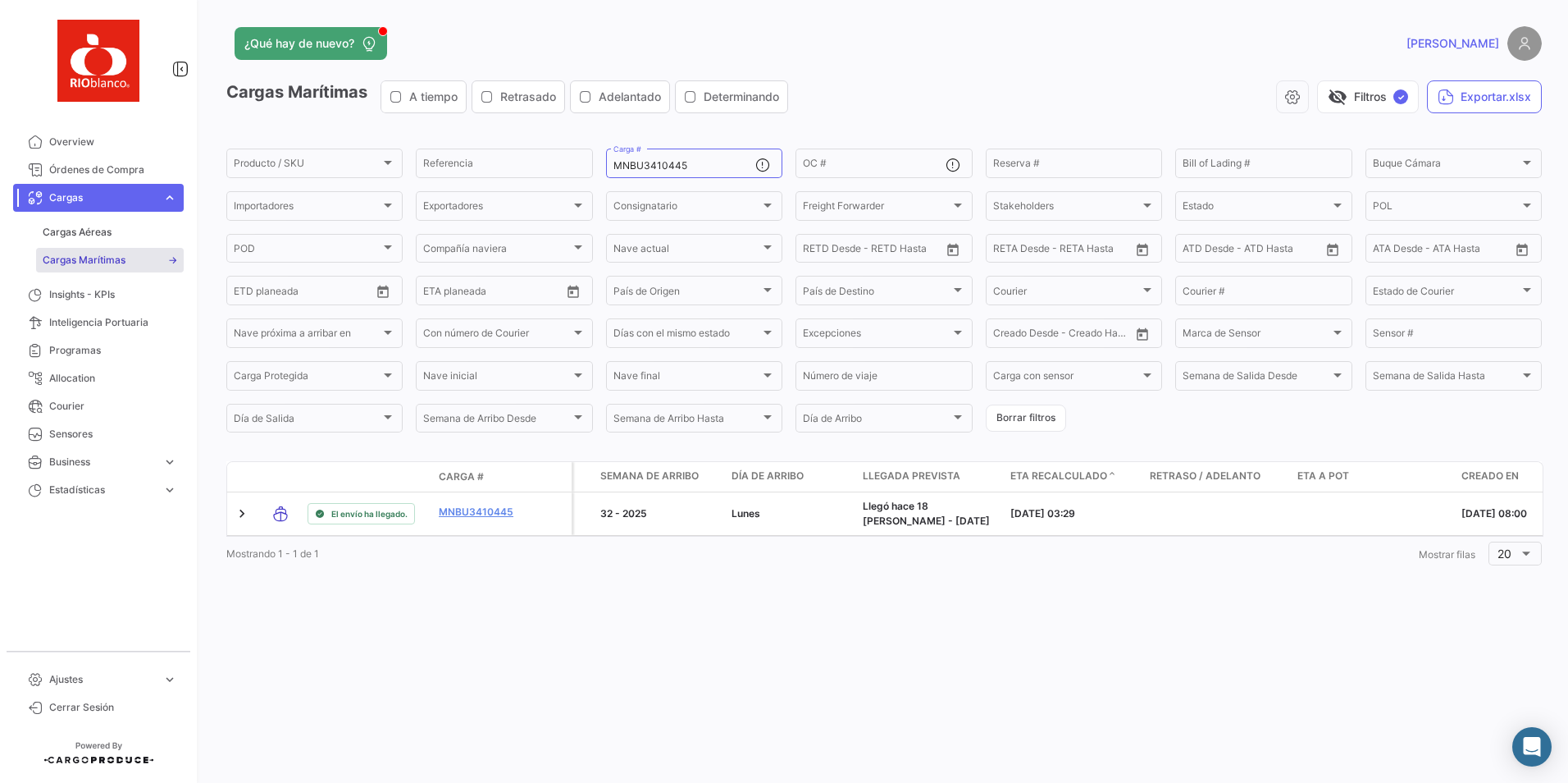
scroll to position [0, 695]
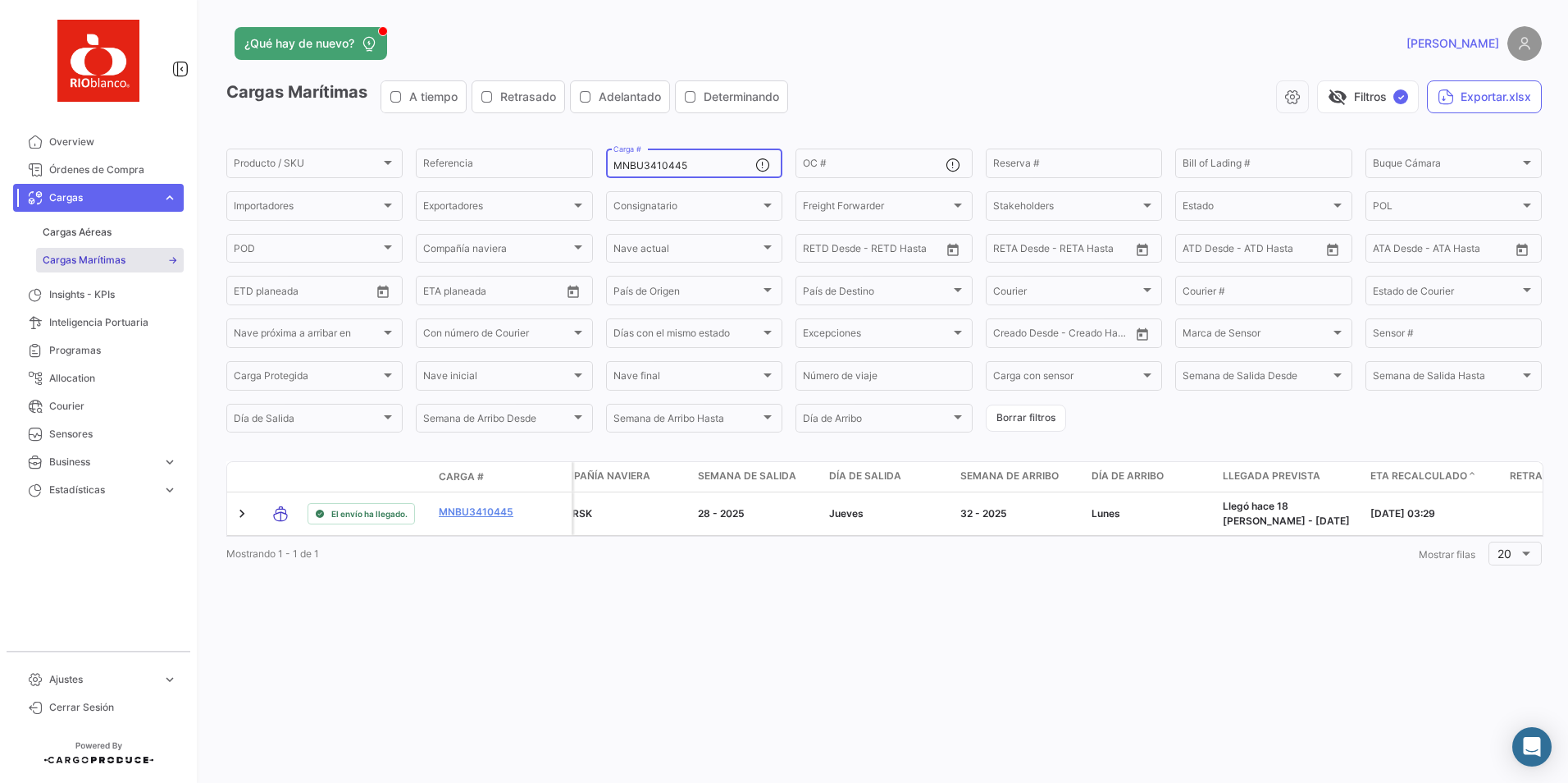
click at [704, 160] on input "MNBU3410445" at bounding box center [684, 166] width 142 height 12
click at [707, 160] on input "MNBU3410445" at bounding box center [684, 166] width 142 height 12
paste input "TTNU8457727"
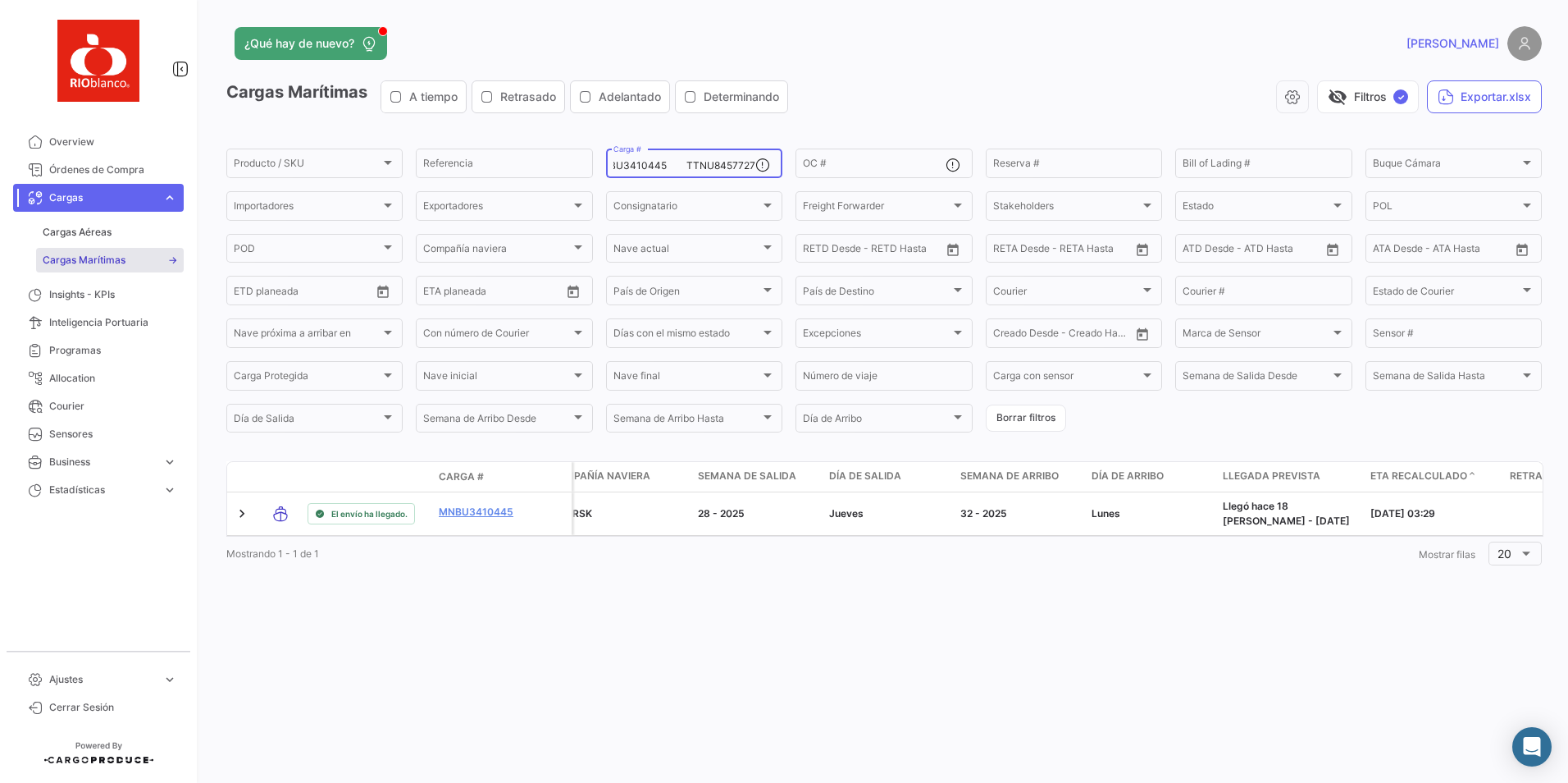
click at [692, 160] on input "MNBU3410445 TTNU8457727" at bounding box center [684, 166] width 142 height 12
paste input "TTNU8457727"
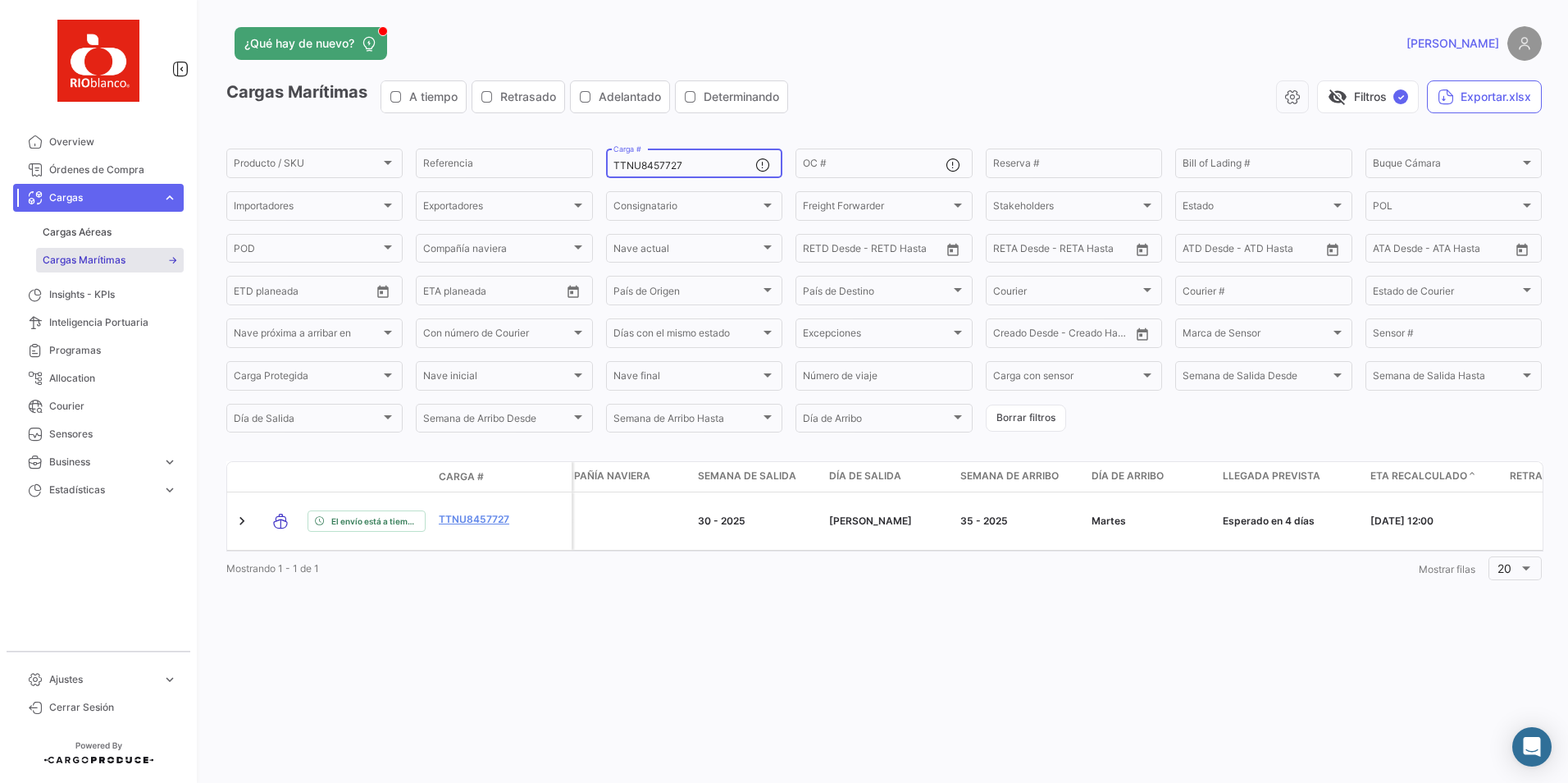
type input "TTNU8457727"
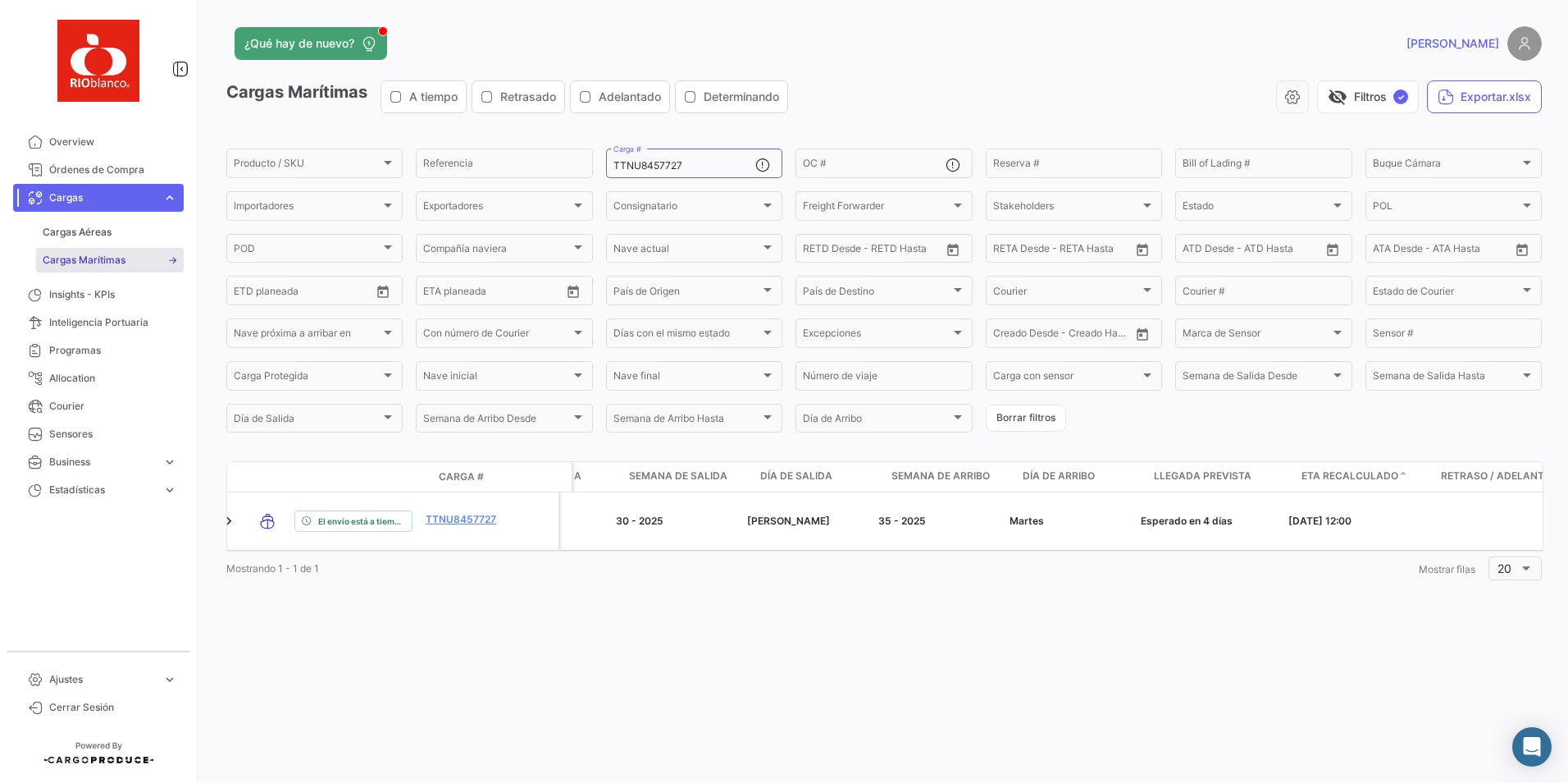
scroll to position [0, 759]
